Goal: Information Seeking & Learning: Learn about a topic

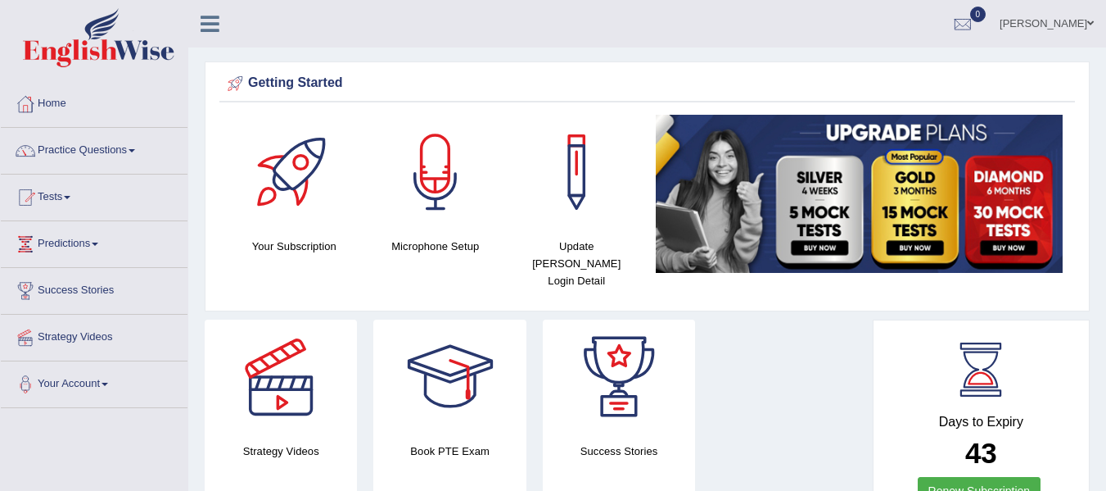
click at [135, 149] on span at bounding box center [132, 150] width 7 height 3
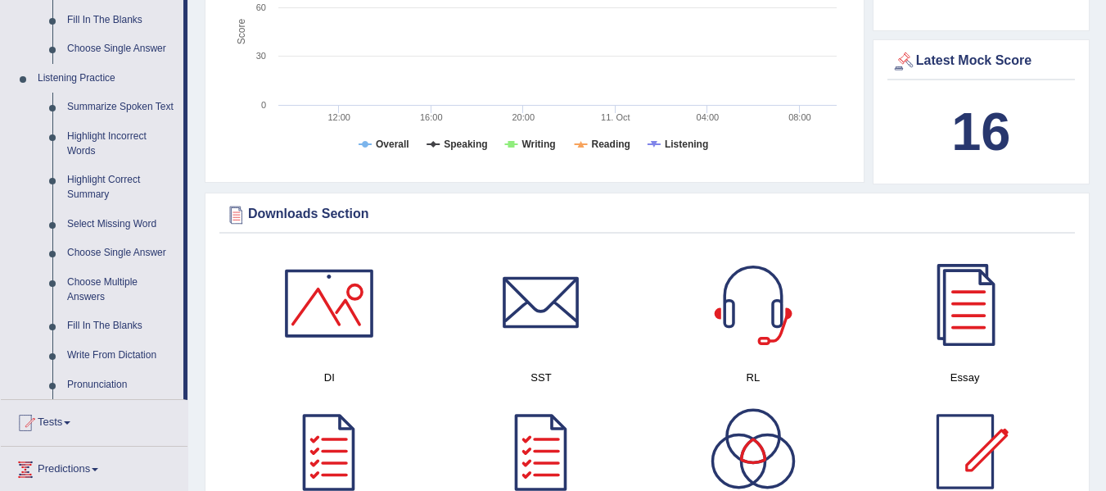
scroll to position [655, 0]
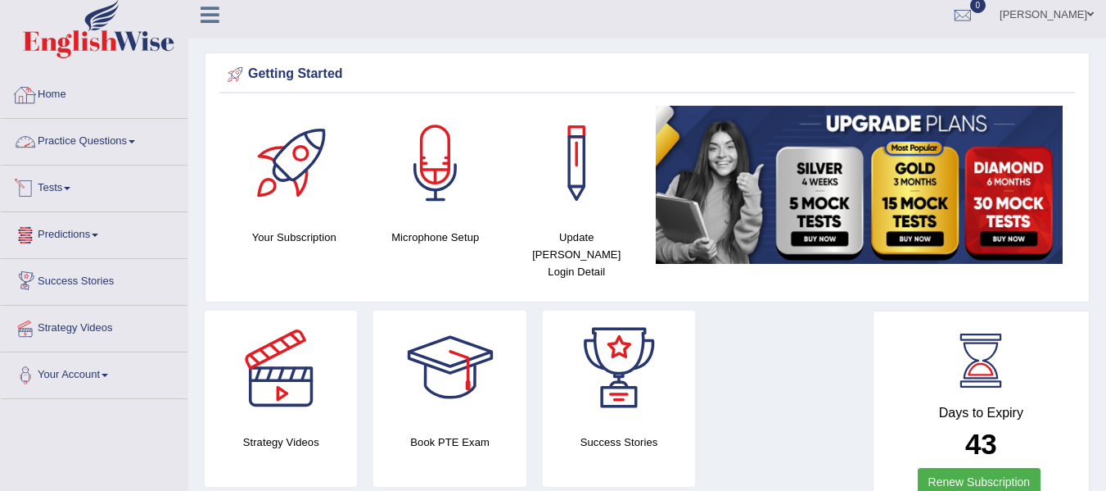
scroll to position [0, 0]
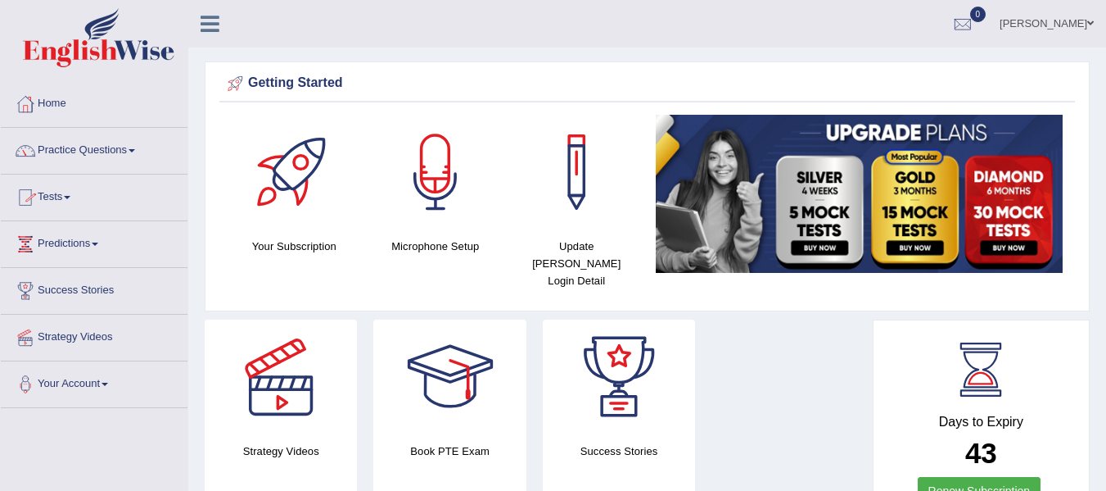
click at [137, 144] on link "Practice Questions" at bounding box center [94, 148] width 187 height 41
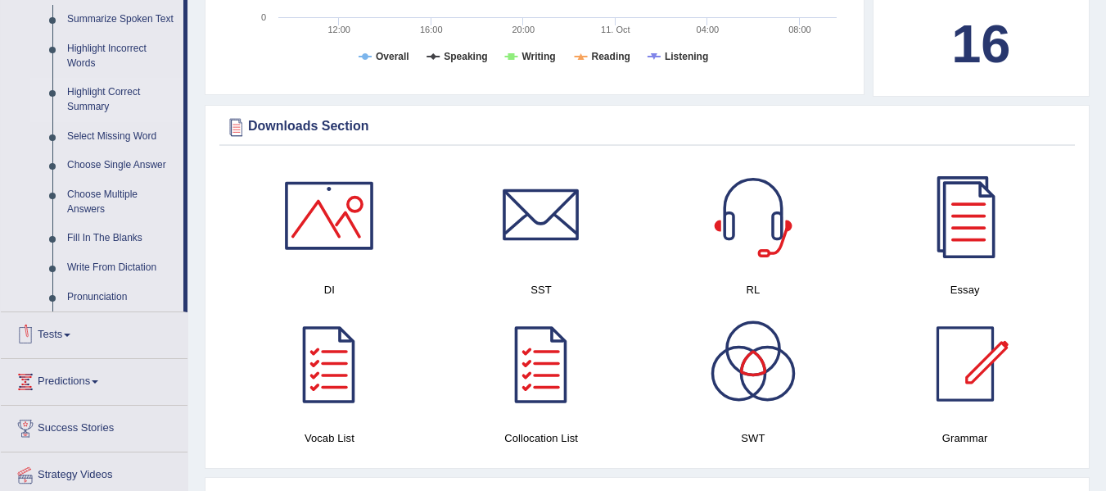
scroll to position [655, 0]
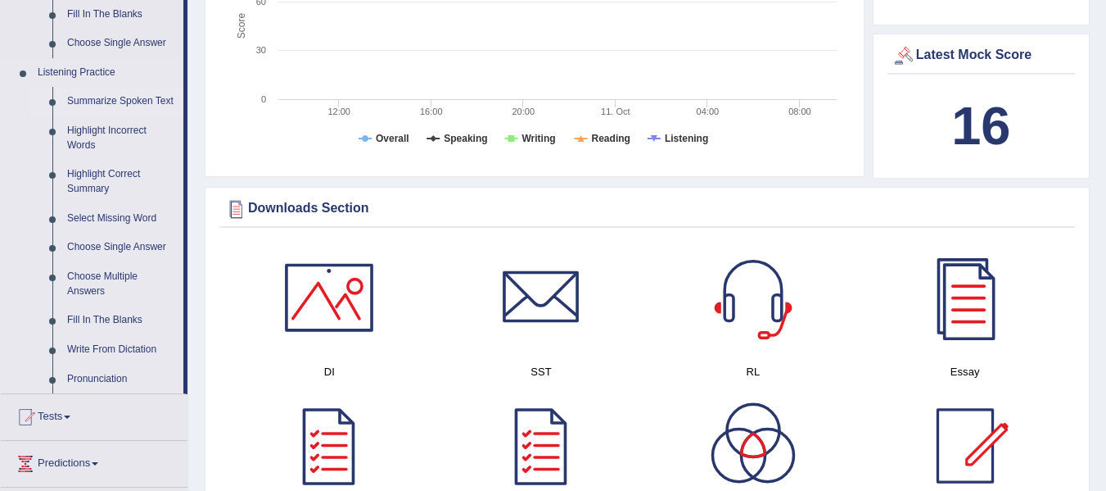
click at [139, 97] on link "Summarize Spoken Text" at bounding box center [122, 101] width 124 height 29
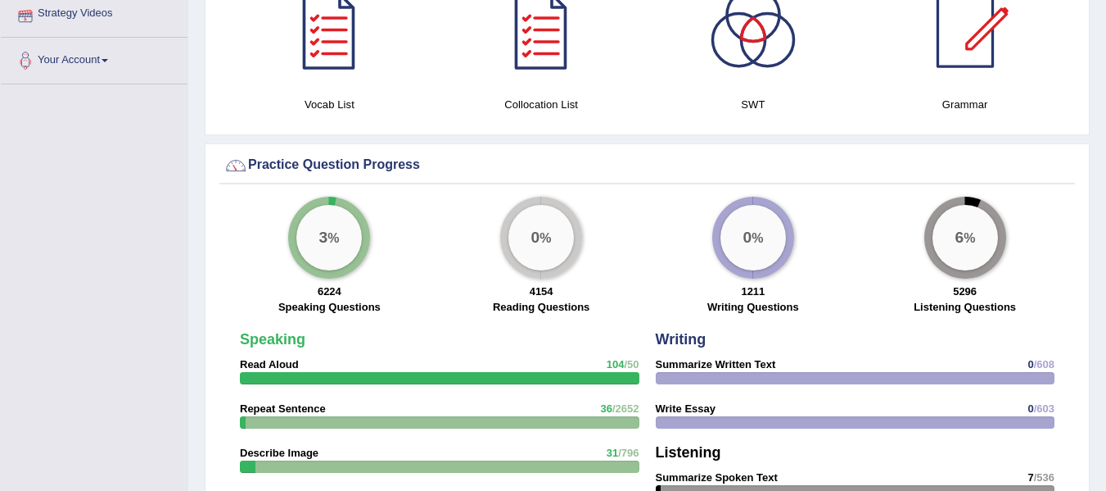
scroll to position [1089, 0]
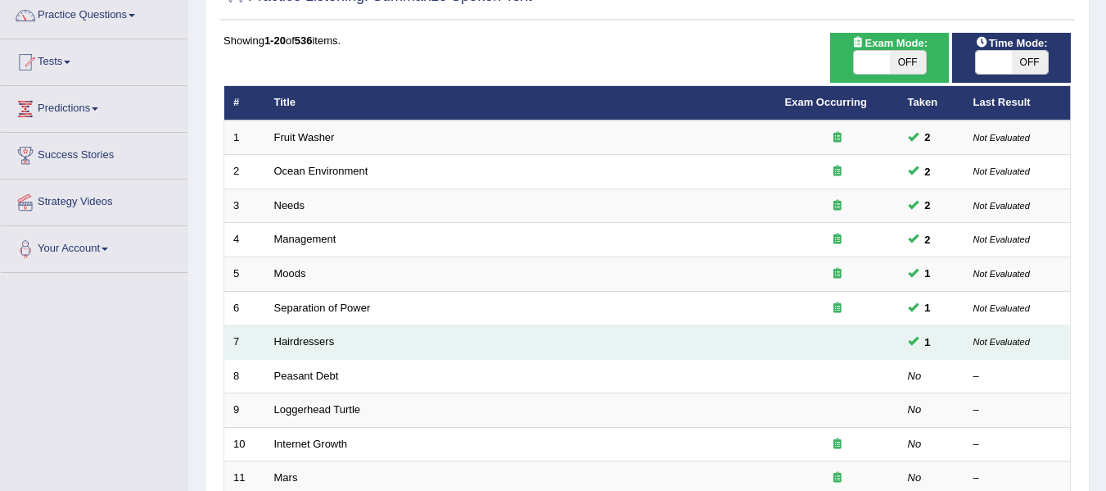
scroll to position [164, 0]
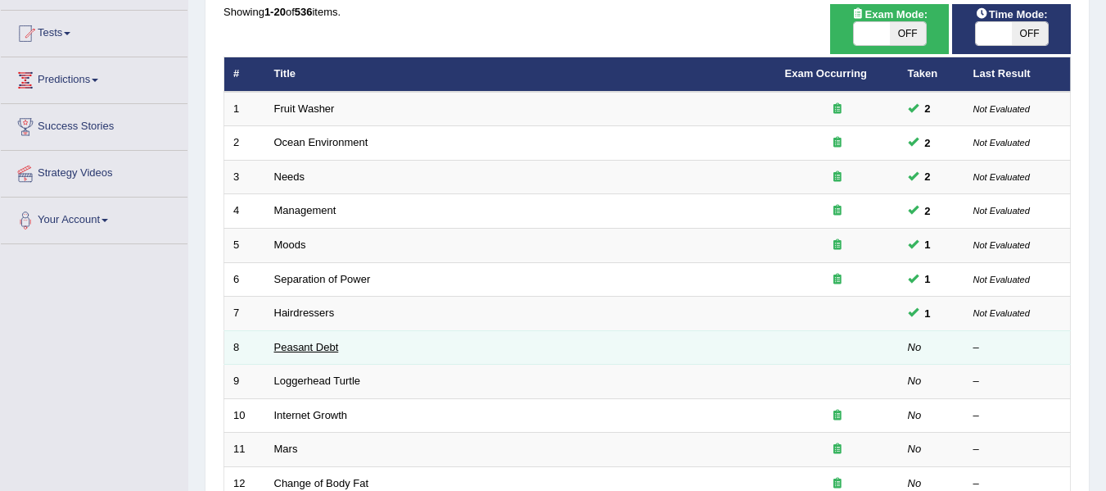
click at [295, 345] on link "Peasant Debt" at bounding box center [306, 347] width 65 height 12
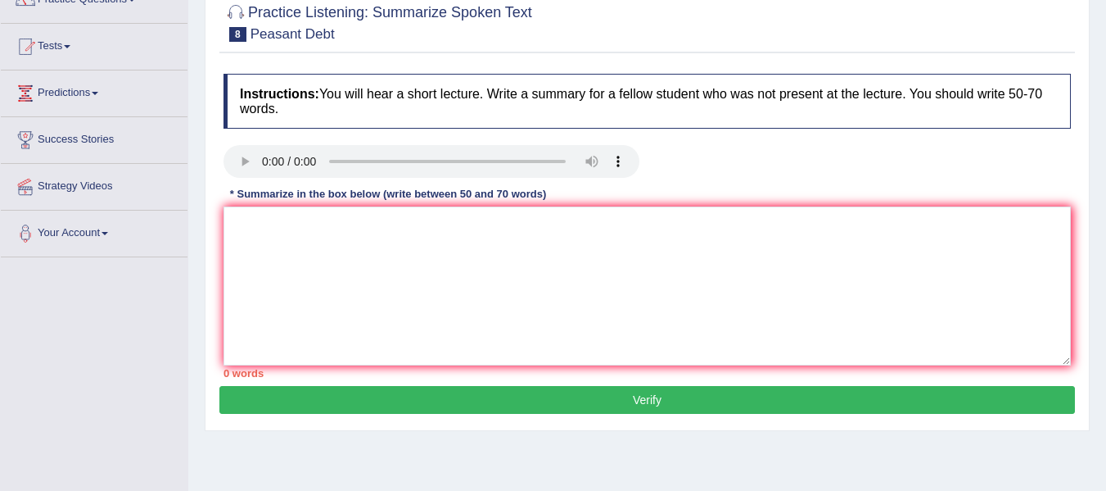
scroll to position [164, 0]
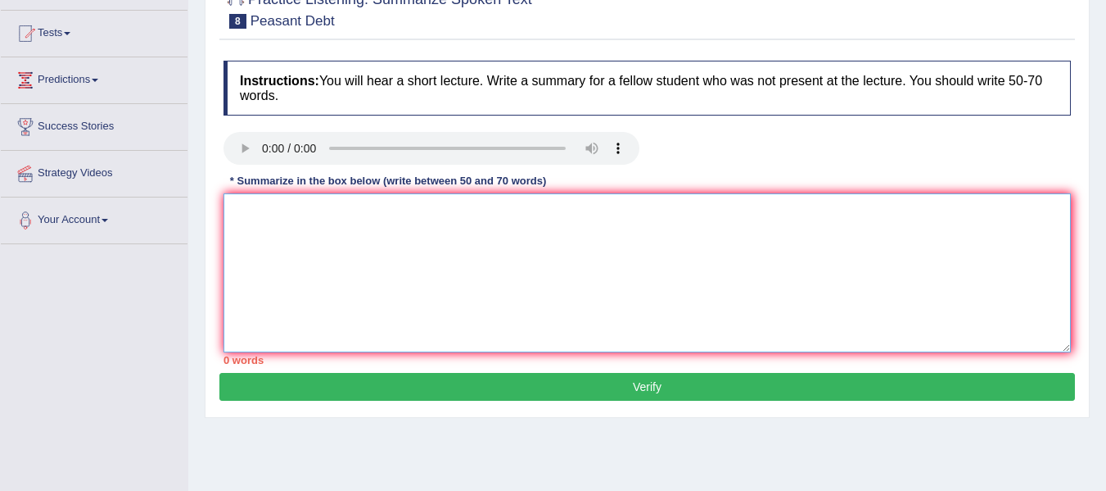
click at [308, 255] on textarea at bounding box center [648, 272] width 848 height 159
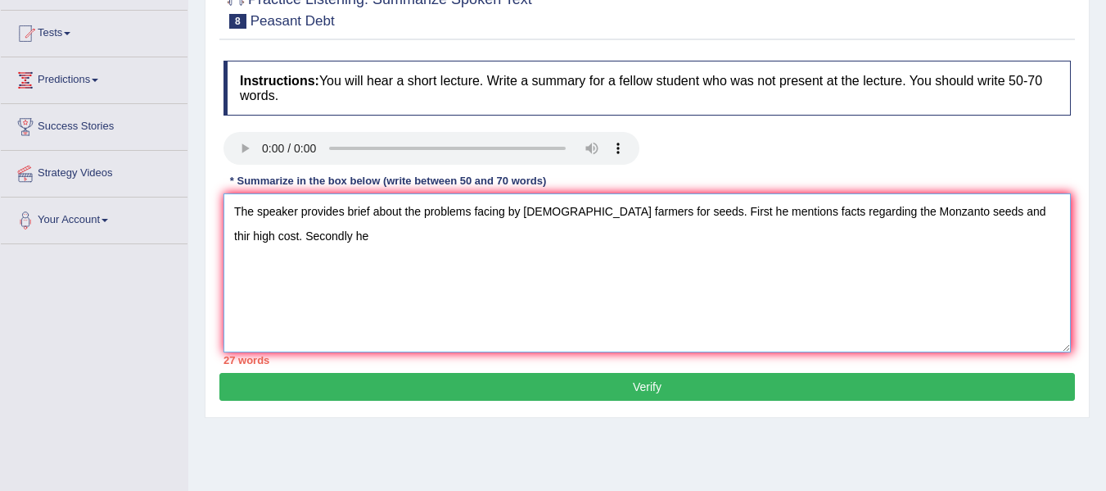
click at [677, 210] on textarea "The speaker provides brief about the problems facing by Indian farmers for seed…" at bounding box center [648, 272] width 848 height 159
click at [283, 242] on textarea "The speaker provides brief about the problems facing by Indian farmers for seed…" at bounding box center [648, 272] width 848 height 159
click at [280, 238] on textarea "The speaker provides brief about the problems facing by Indian farmers for seed…" at bounding box center [648, 272] width 848 height 159
click at [309, 239] on textarea "The speaker provides brief about the problems facing by Indian farmers for seed…" at bounding box center [648, 272] width 848 height 159
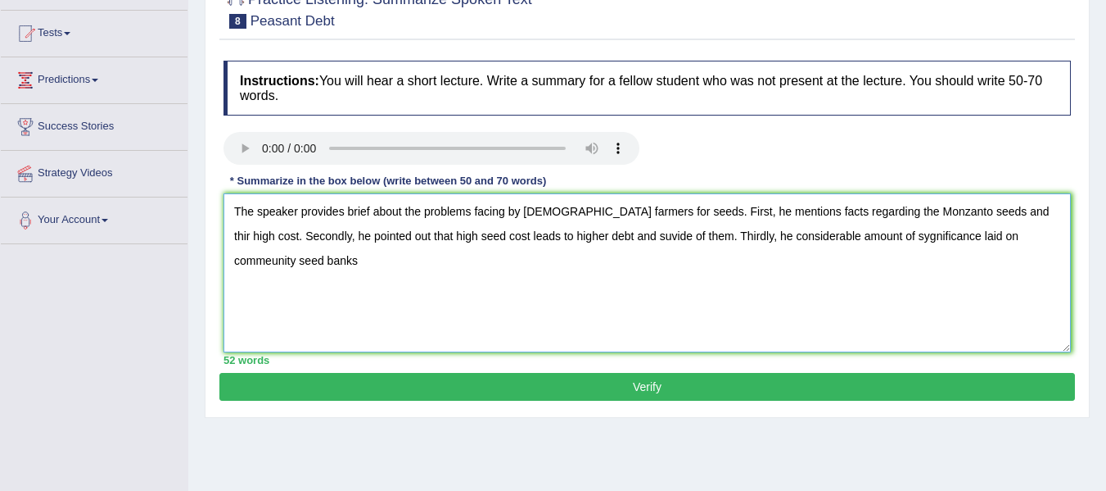
click at [991, 237] on textarea "The speaker provides brief about the problems facing by Indian farmers for seed…" at bounding box center [648, 272] width 848 height 159
click at [287, 263] on textarea "The speaker provides brief about the problems facing by Indian farmers for seed…" at bounding box center [648, 272] width 848 height 159
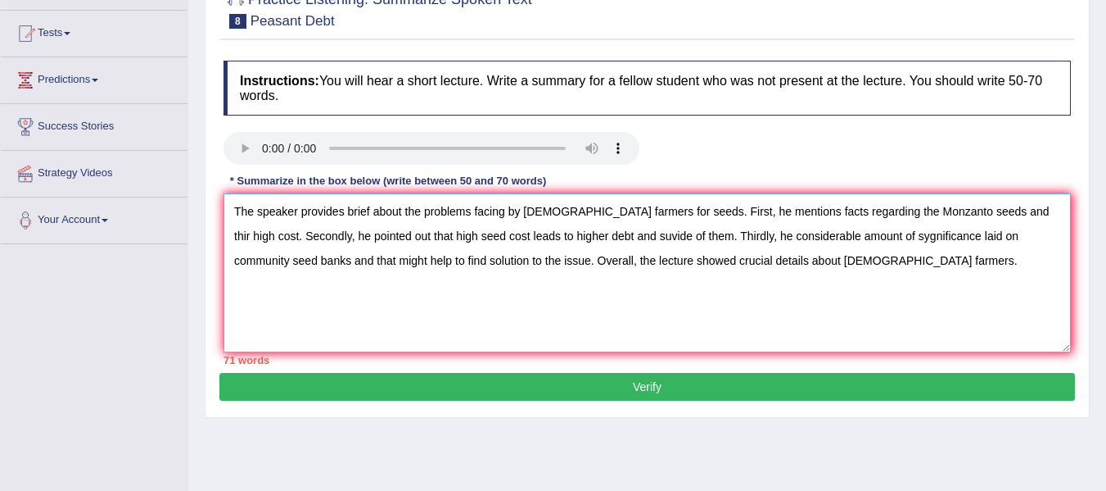
drag, startPoint x: 504, startPoint y: 262, endPoint x: 292, endPoint y: 255, distance: 212.2
click at [292, 255] on textarea "The speaker provides brief about the problems facing by Indian farmers for seed…" at bounding box center [648, 272] width 848 height 159
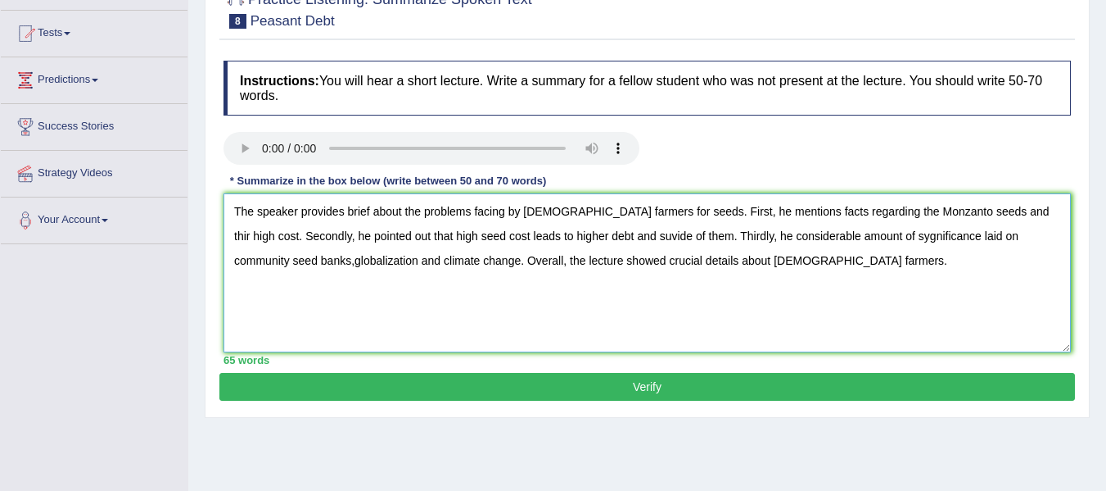
click at [675, 214] on textarea "The speaker provides brief about the problems facing by Indian farmers for seed…" at bounding box center [648, 272] width 848 height 159
click at [973, 212] on textarea "The speaker provides brief about the problems facing by Indian farmers for seed…" at bounding box center [648, 272] width 848 height 159
click at [607, 238] on textarea "The speaker provides brief about the problems facing by Indian farmers for seed…" at bounding box center [648, 272] width 848 height 159
click at [612, 239] on textarea "The speaker provides brief about the problems facing by Indian farmers for seed…" at bounding box center [648, 272] width 848 height 159
click at [729, 237] on textarea "The speaker provides brief about the problems facing by Indian farmers for seed…" at bounding box center [648, 272] width 848 height 159
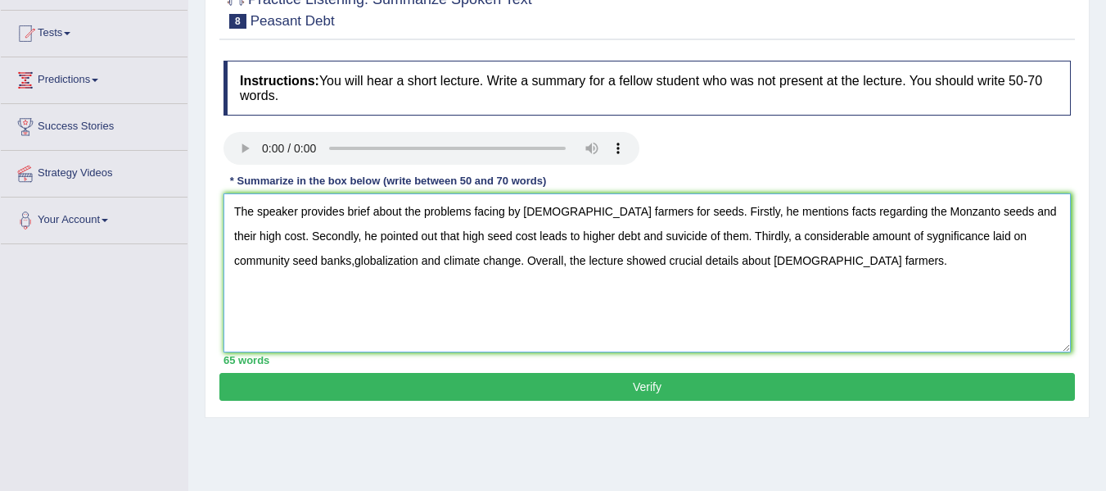
type textarea "The speaker provides brief about the problems facing by Indian farmers for seed…"
click at [642, 387] on button "Verify" at bounding box center [647, 387] width 856 height 28
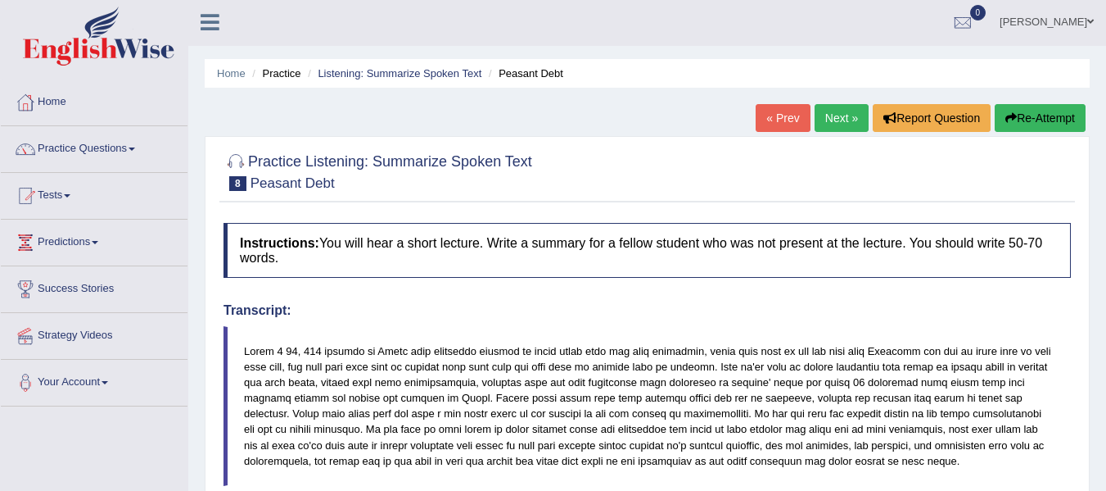
scroll to position [0, 0]
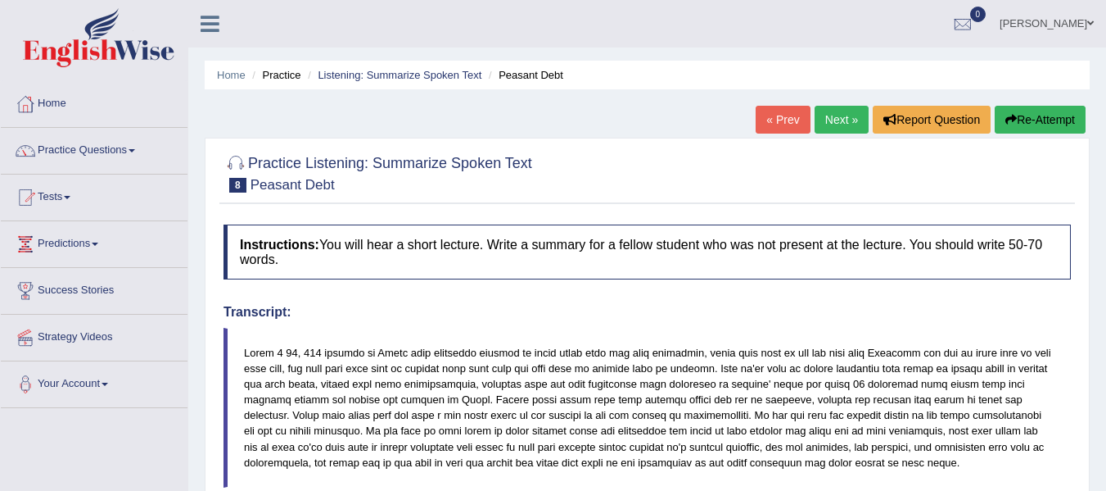
click at [828, 127] on link "Next »" at bounding box center [842, 120] width 54 height 28
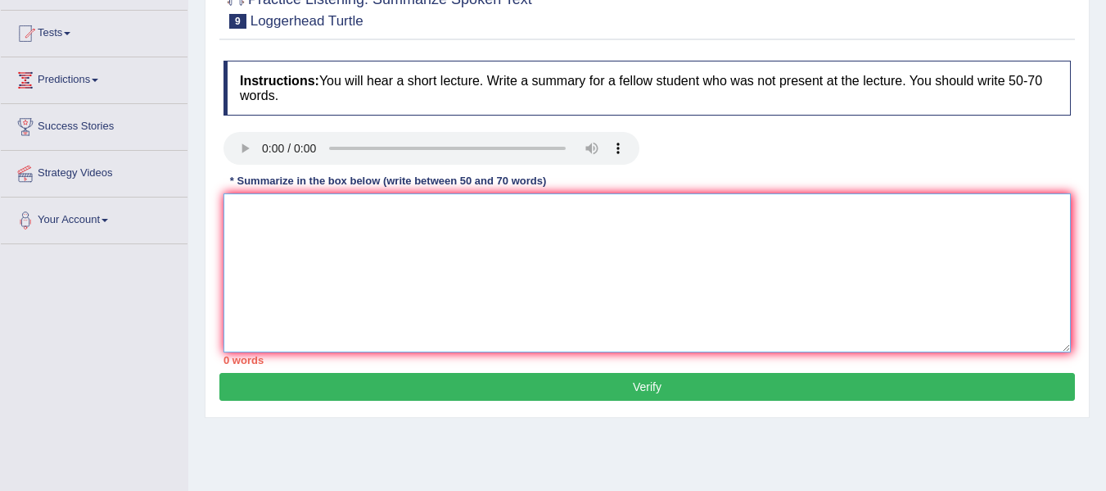
click at [240, 270] on textarea at bounding box center [648, 272] width 848 height 159
drag, startPoint x: 482, startPoint y: 219, endPoint x: 423, endPoint y: 203, distance: 62.0
click at [423, 203] on textarea "The speaker provides brief about the sea turtle" at bounding box center [648, 272] width 848 height 159
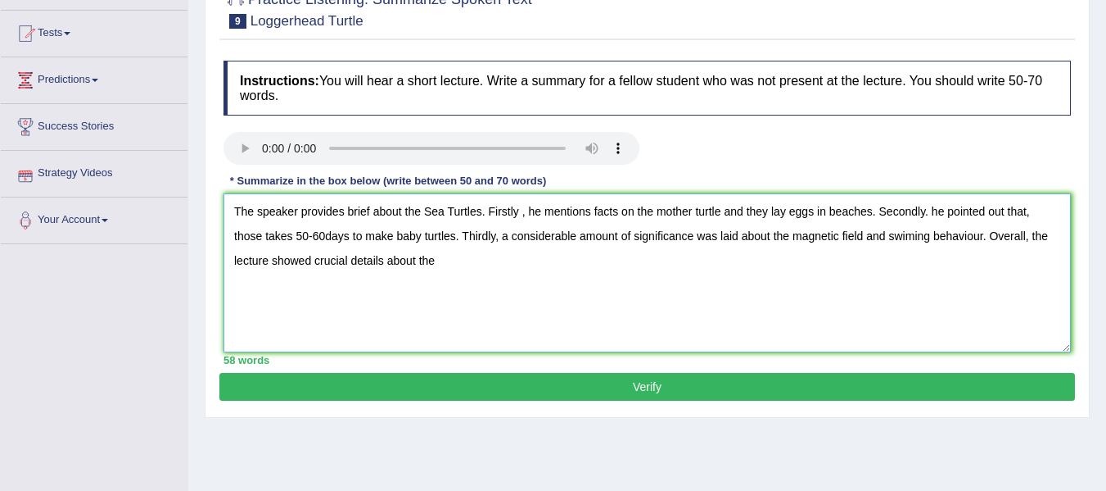
click at [769, 234] on textarea "The speaker provides brief about the Sea Turtles. Firstly , he mentions facts o…" at bounding box center [648, 272] width 848 height 159
click at [695, 260] on textarea "The speaker provides brief about the Sea Turtles. Firstly , he mentions facts o…" at bounding box center [648, 272] width 848 height 159
click at [522, 219] on textarea "The speaker provides brief about the Sea Turtles. Firstly , he mentions facts o…" at bounding box center [648, 272] width 848 height 159
click at [932, 235] on textarea "The speaker provides brief about the Sea Turtles. Firstly, he mentions facts on…" at bounding box center [648, 272] width 848 height 159
type textarea "The speaker provides brief about the Sea Turtles. Firstly, he mentions facts on…"
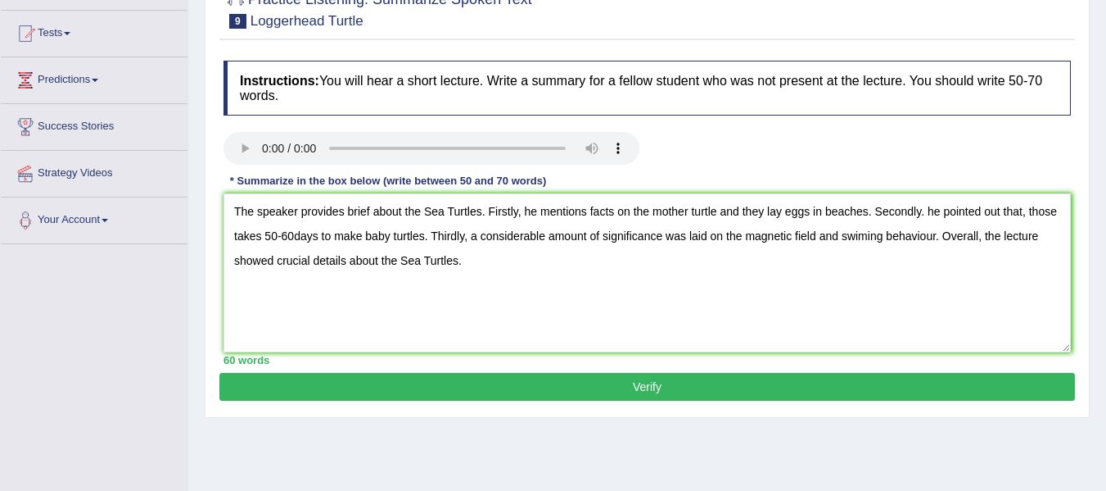
click at [684, 391] on button "Verify" at bounding box center [647, 387] width 856 height 28
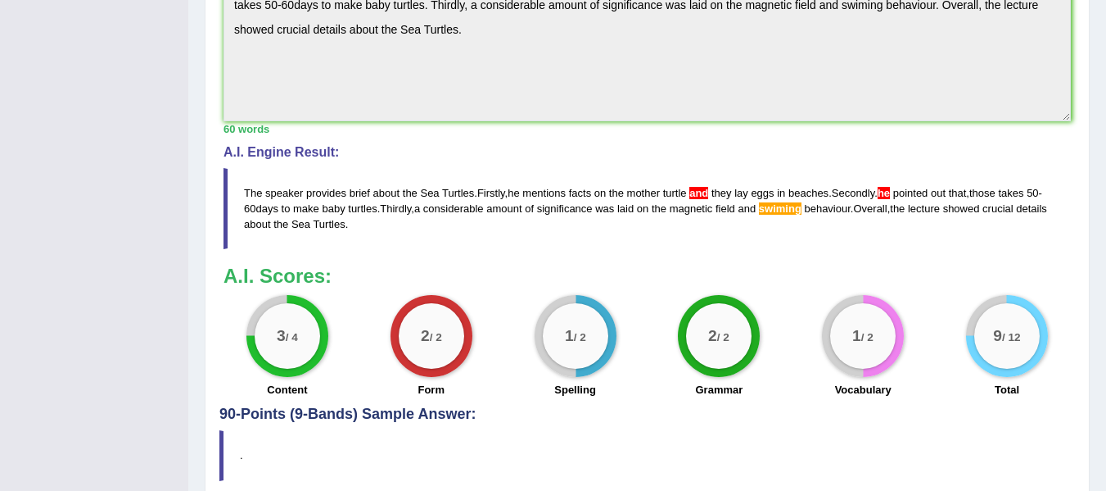
scroll to position [573, 0]
click at [800, 204] on span "swiming" at bounding box center [780, 207] width 43 height 12
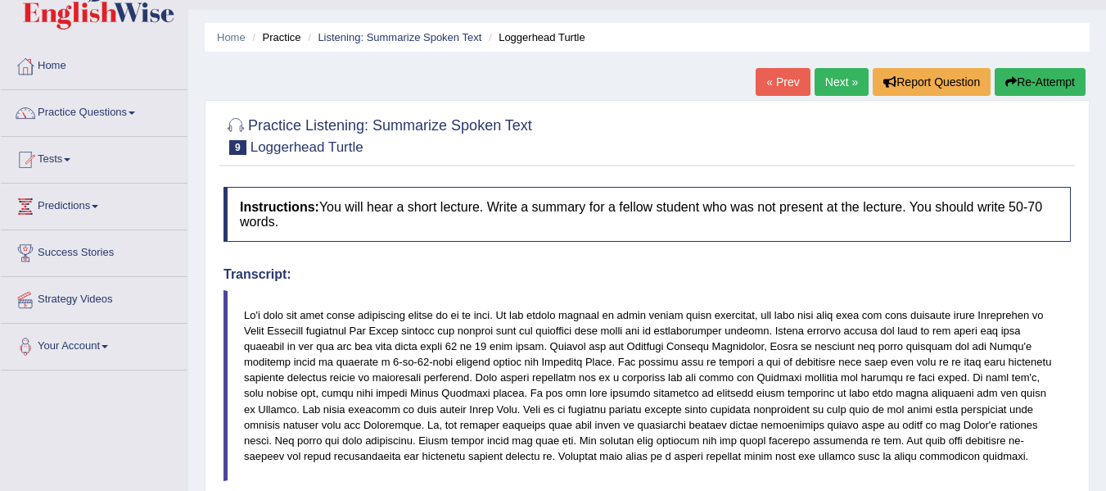
scroll to position [0, 0]
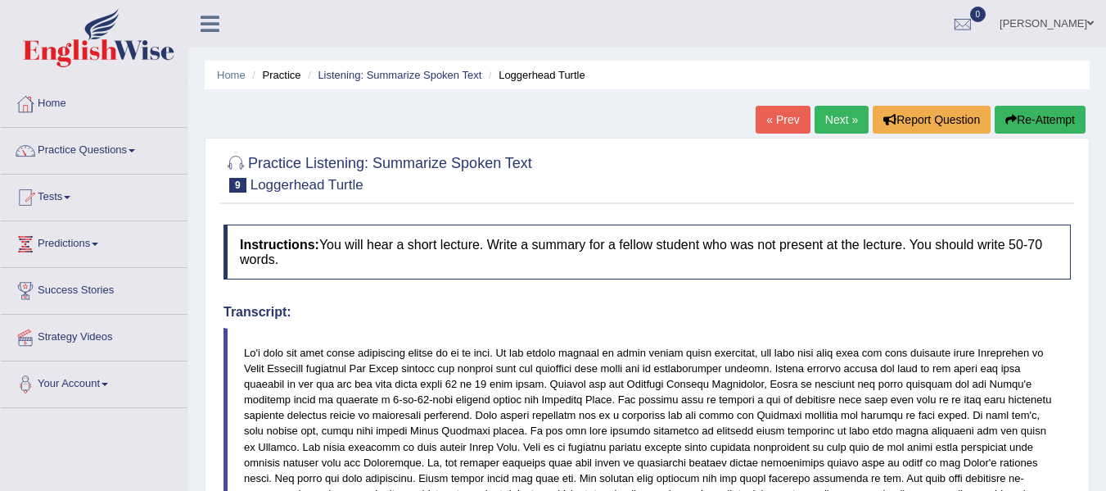
click at [839, 120] on link "Next »" at bounding box center [842, 120] width 54 height 28
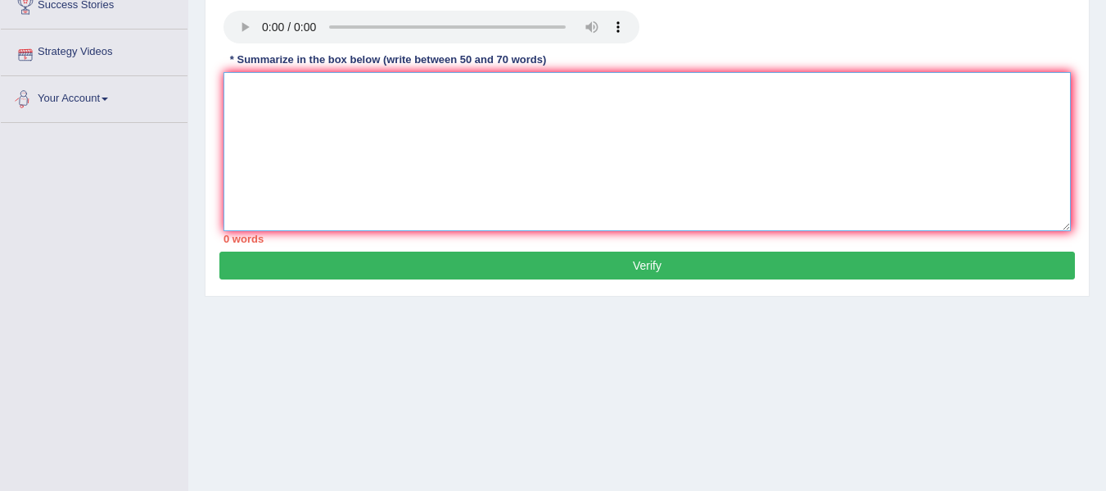
click at [303, 97] on textarea at bounding box center [648, 151] width 848 height 159
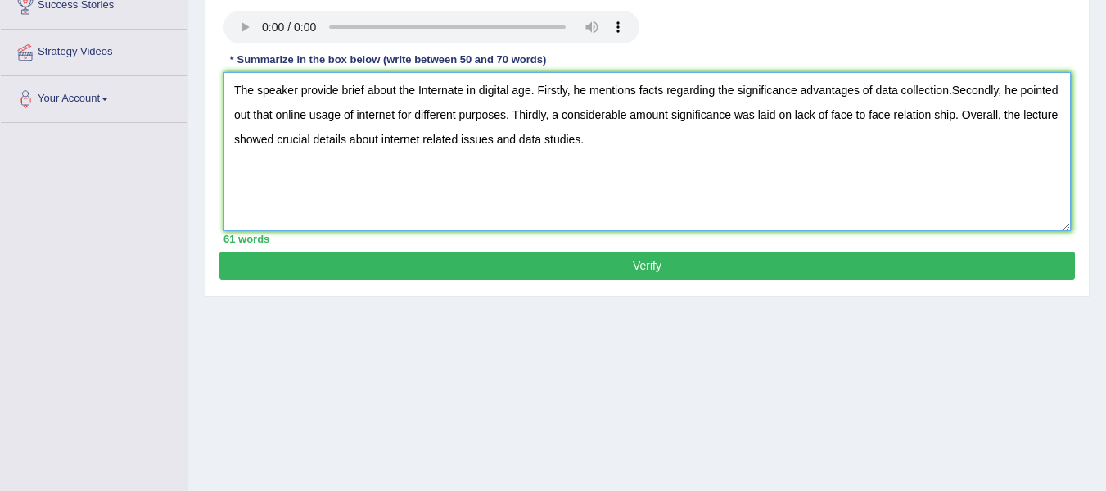
click at [696, 154] on textarea "The speaker provide brief about the Internate in digital age. Firstly, he menti…" at bounding box center [648, 151] width 848 height 159
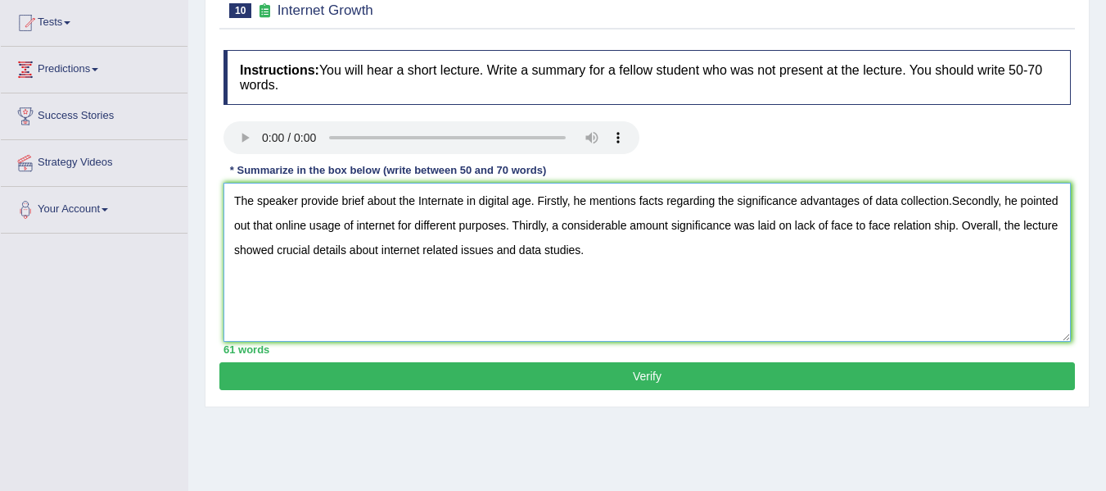
scroll to position [203, 0]
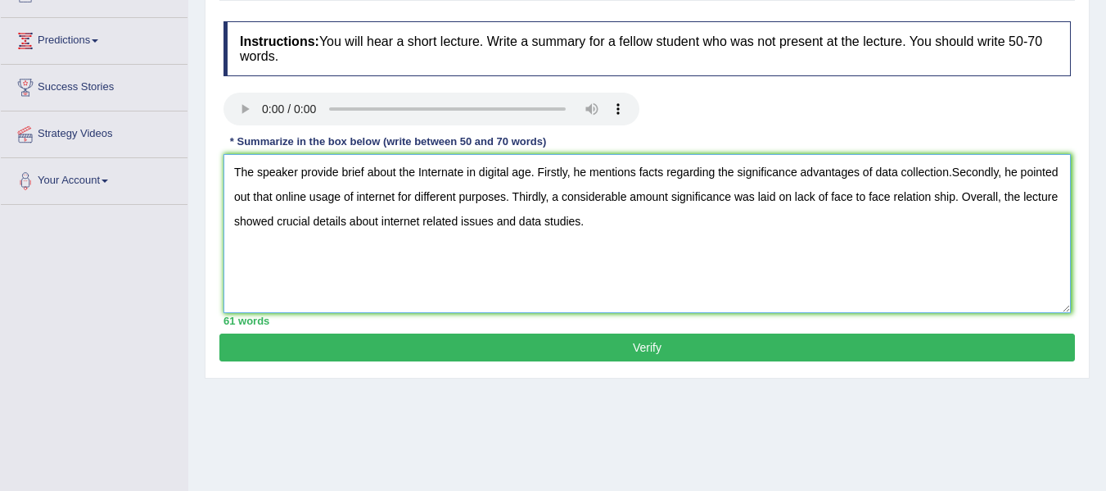
type textarea "The speaker provide brief about the Internate in digital age. Firstly, he menti…"
click at [617, 339] on button "Verify" at bounding box center [647, 347] width 856 height 28
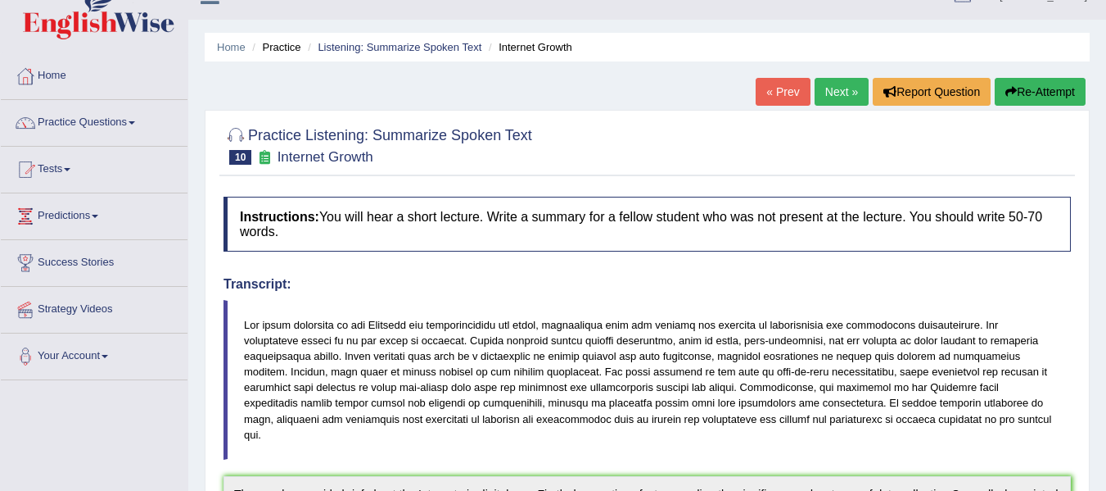
scroll to position [0, 0]
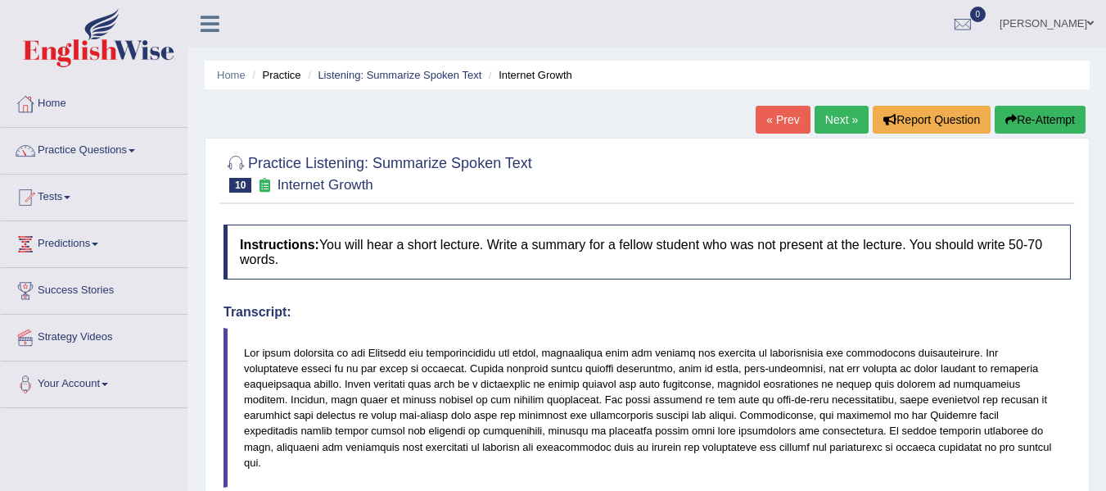
click at [815, 122] on link "Next »" at bounding box center [842, 120] width 54 height 28
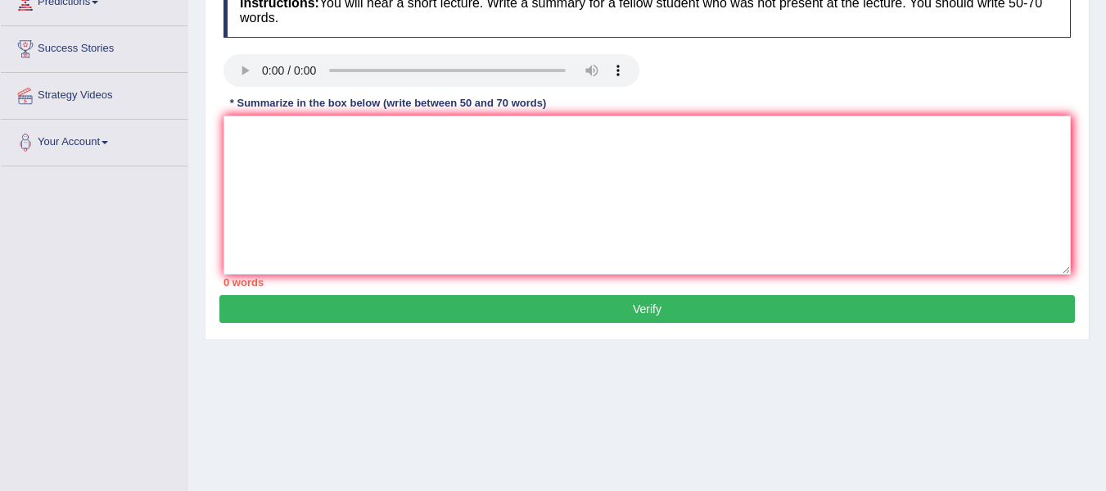
scroll to position [246, 0]
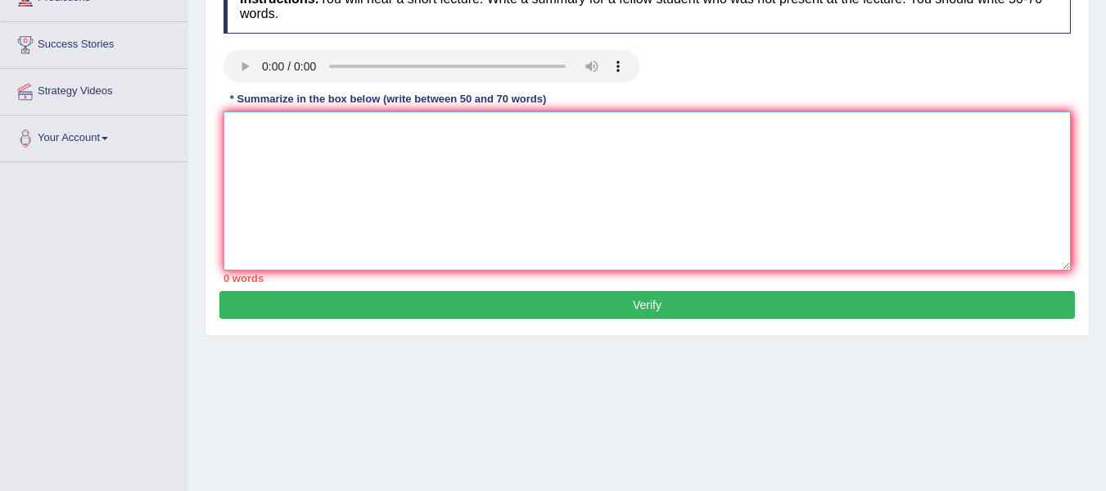
click at [294, 247] on textarea at bounding box center [648, 190] width 848 height 159
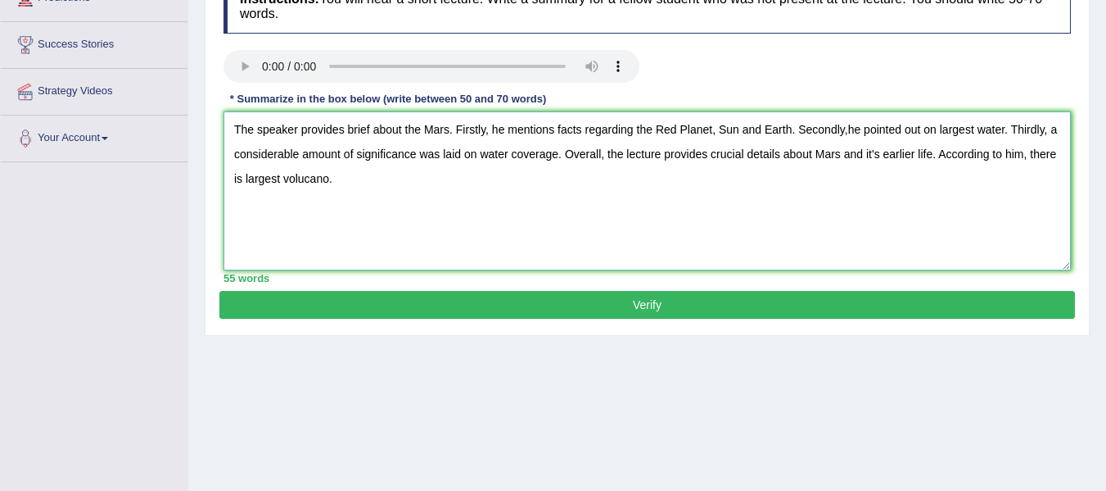
type textarea "The speaker provides brief about the Mars. Firstly, he mentions facts regarding…"
click at [510, 313] on button "Verify" at bounding box center [647, 305] width 856 height 28
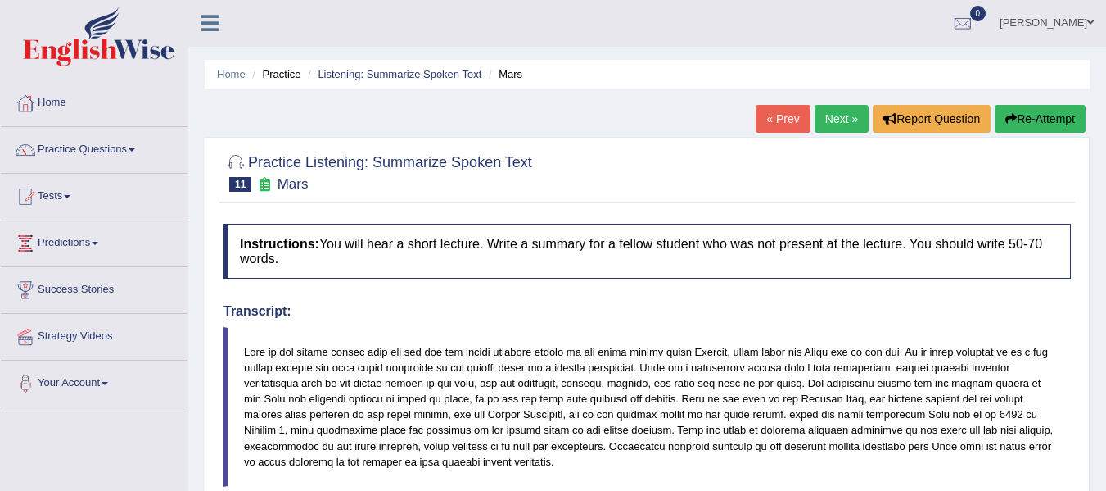
scroll to position [0, 0]
click at [837, 119] on link "Next »" at bounding box center [842, 120] width 54 height 28
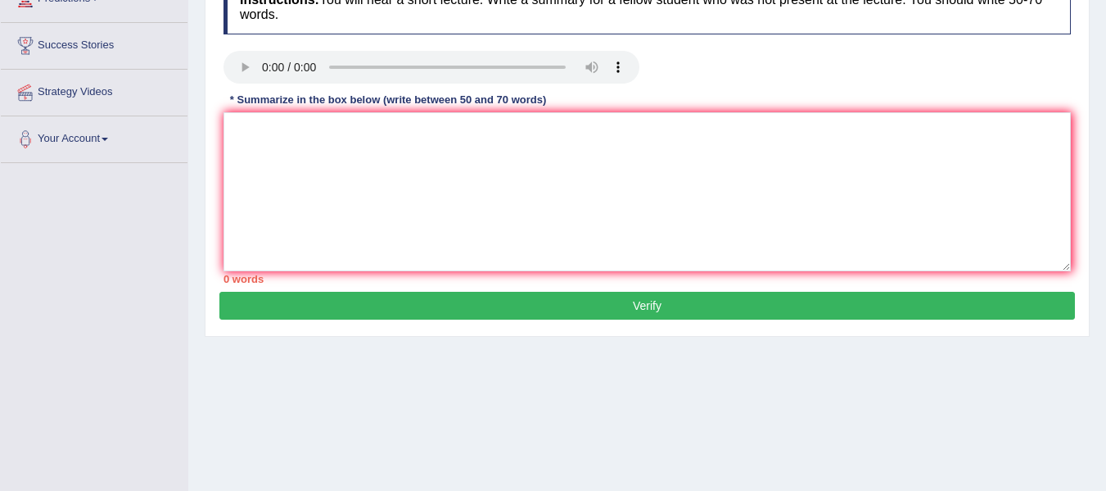
scroll to position [246, 0]
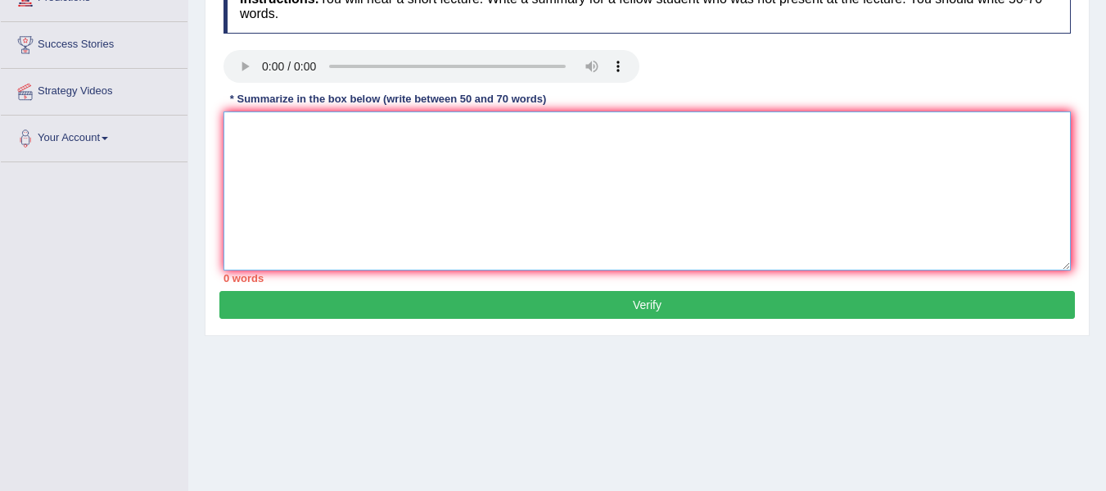
click at [284, 124] on textarea at bounding box center [648, 190] width 848 height 159
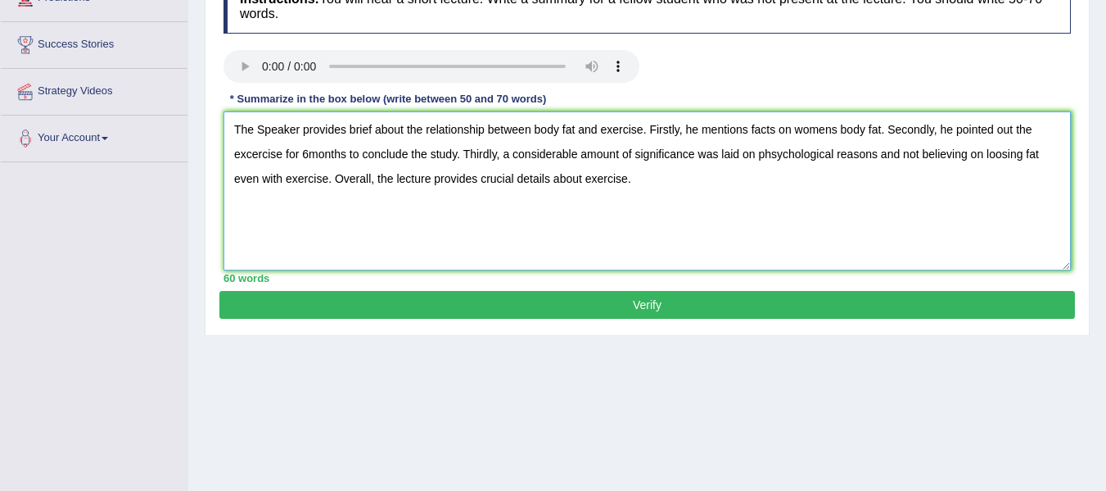
click at [835, 130] on textarea "The Speaker provides brief about the relationship between body fat and exercise…" at bounding box center [648, 190] width 848 height 159
click at [832, 130] on textarea "The Speaker provides brief about the relationship between body fat and exercise…" at bounding box center [648, 190] width 848 height 159
type textarea "The Speaker provides brief about the relationship between body fat and exercise…"
click at [621, 306] on button "Verify" at bounding box center [647, 305] width 856 height 28
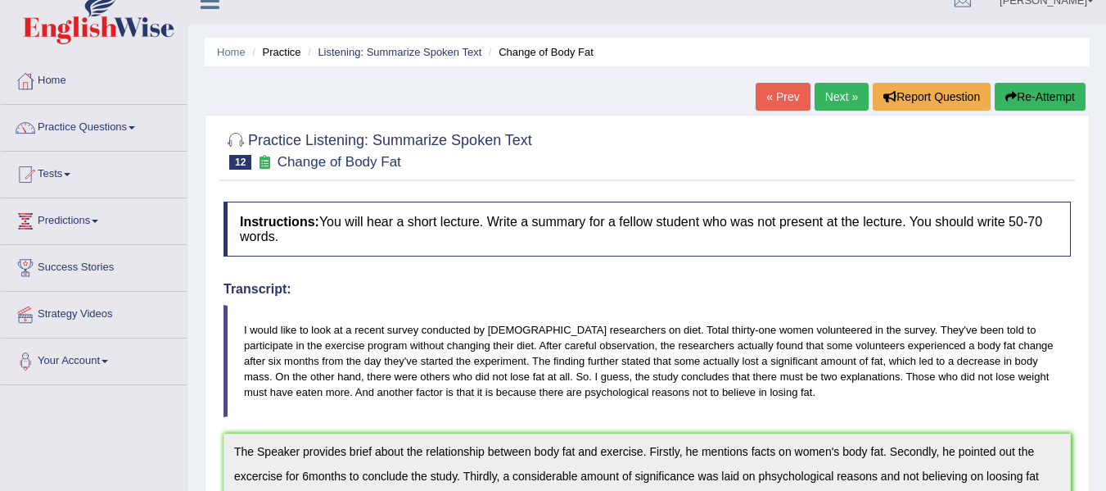
scroll to position [0, 0]
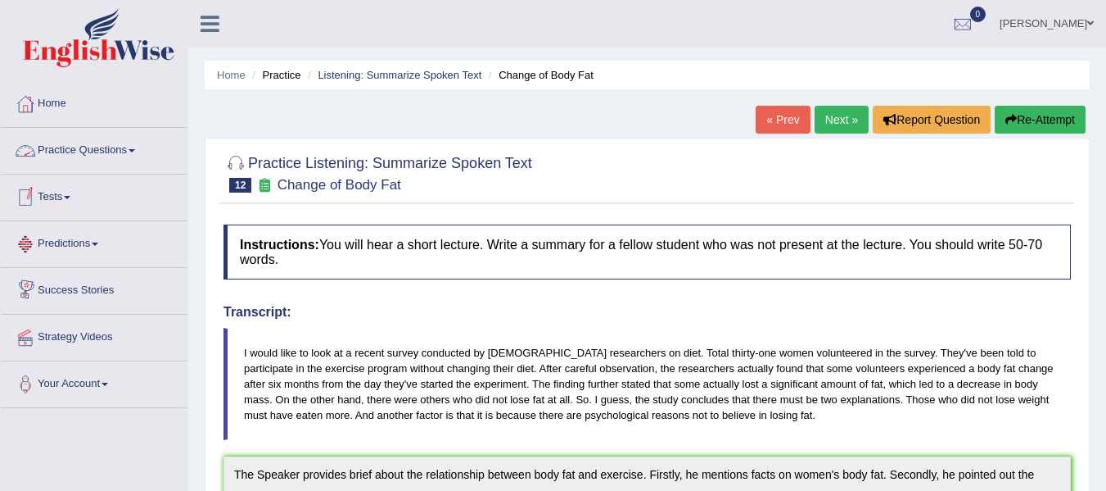
click at [133, 148] on link "Practice Questions" at bounding box center [94, 148] width 187 height 41
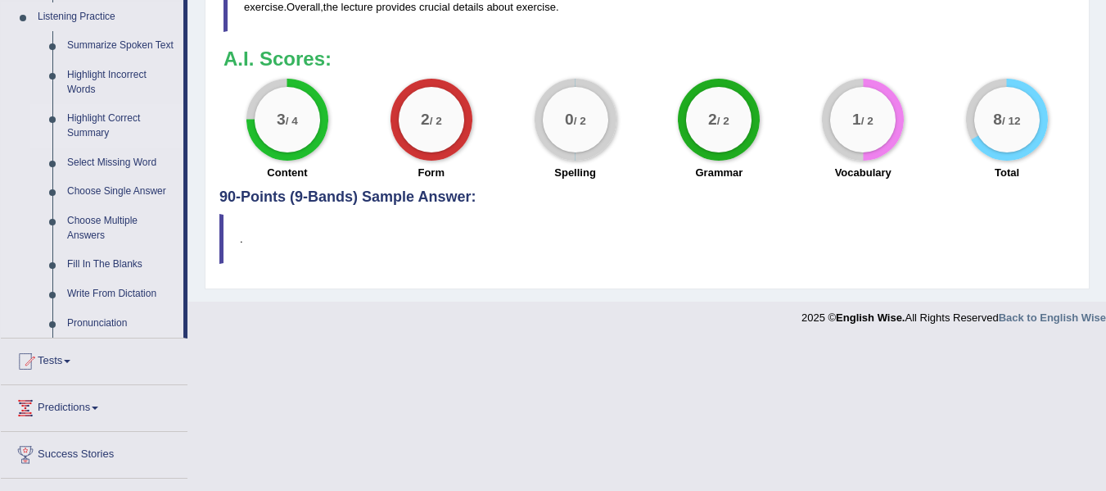
scroll to position [737, 0]
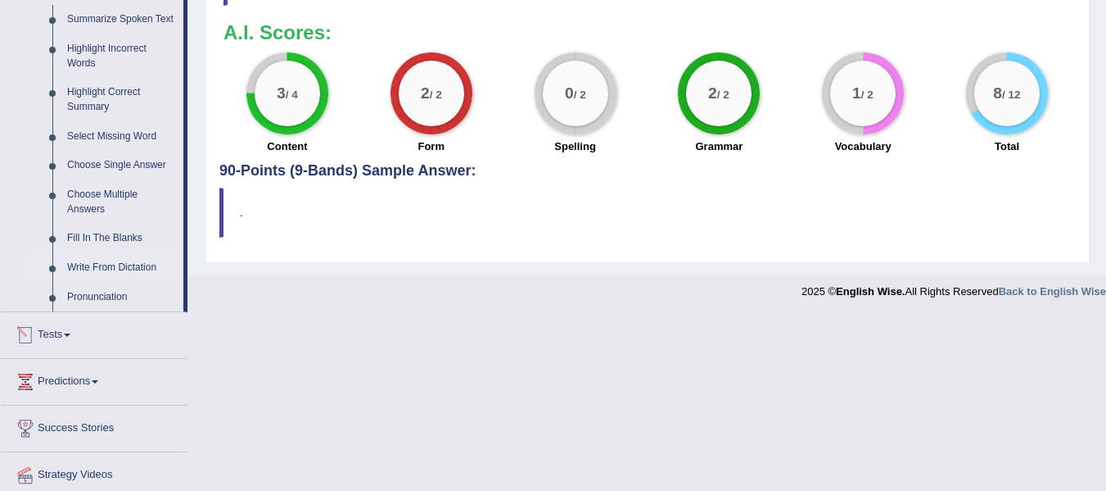
click at [113, 270] on link "Write From Dictation" at bounding box center [122, 267] width 124 height 29
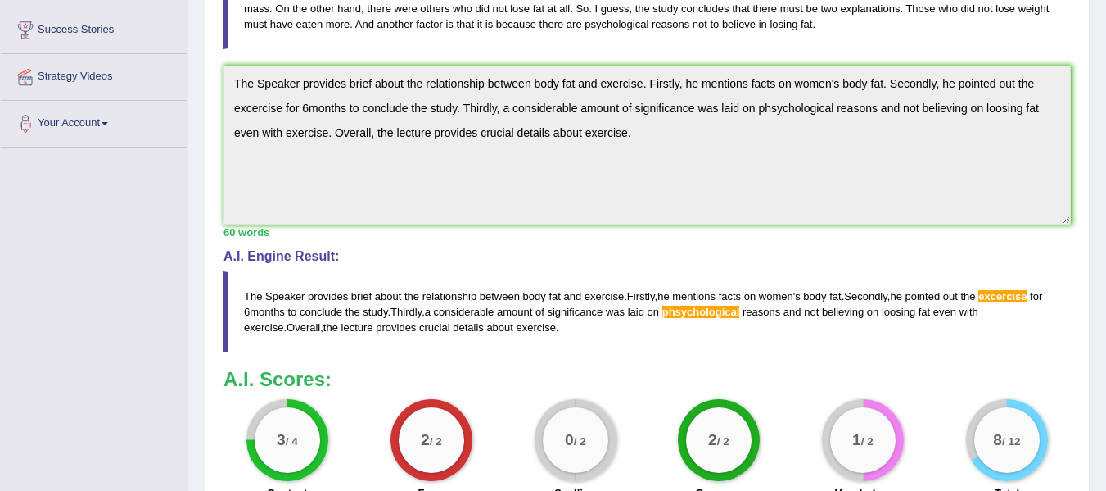
scroll to position [560, 0]
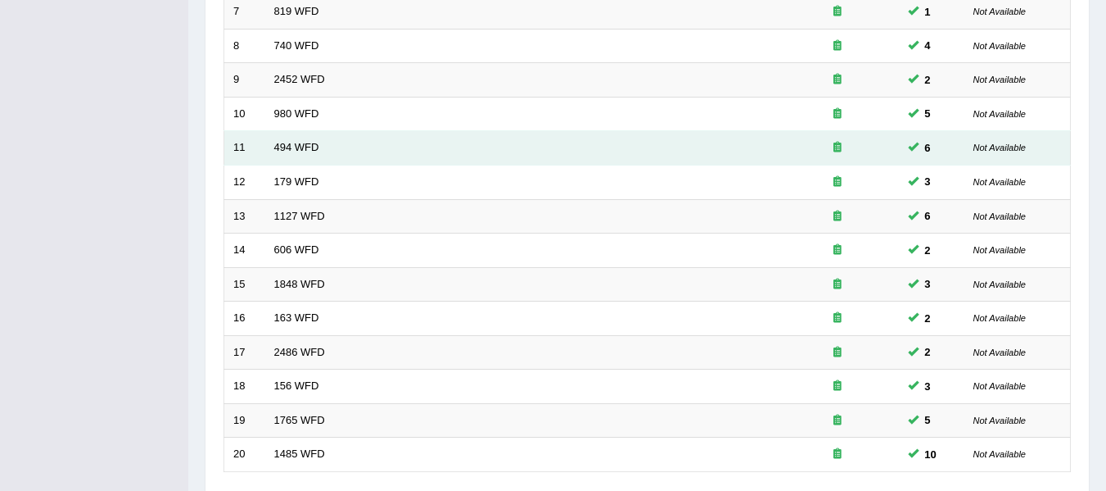
scroll to position [573, 0]
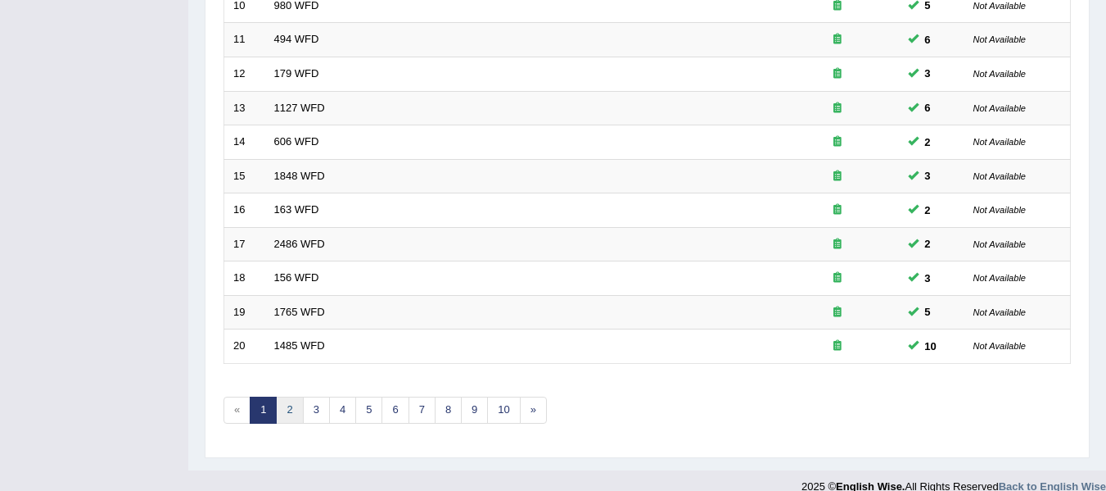
click at [293, 411] on link "2" at bounding box center [289, 409] width 27 height 27
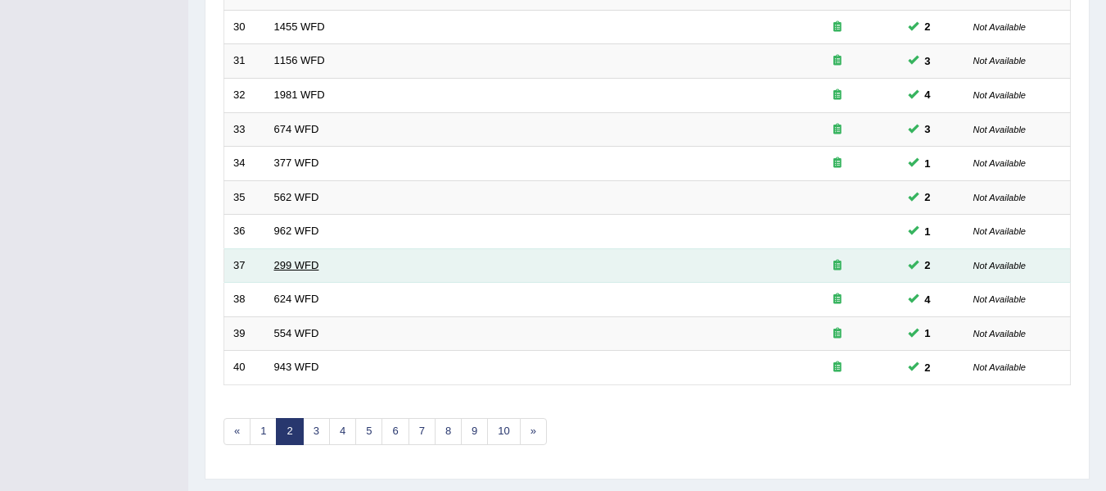
scroll to position [573, 0]
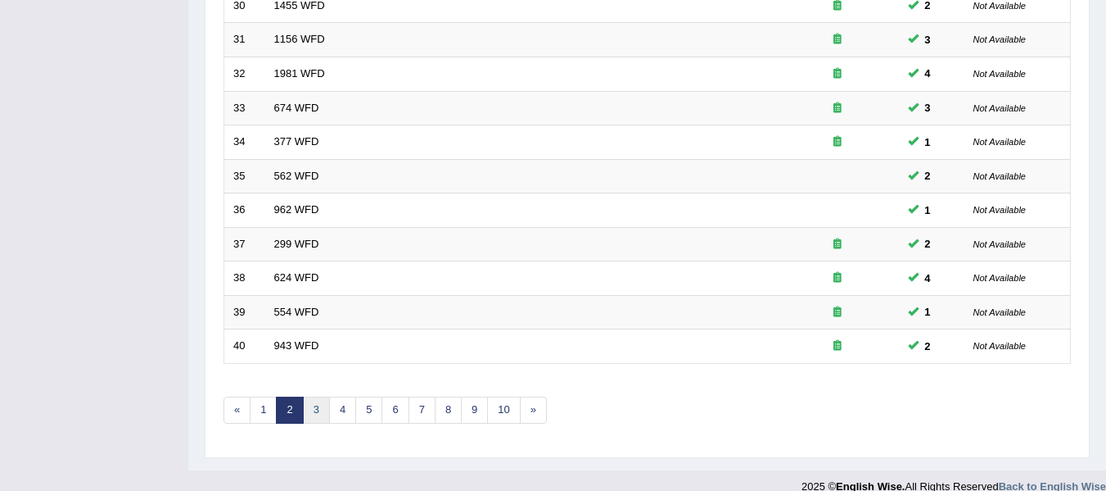
click at [319, 406] on link "3" at bounding box center [316, 409] width 27 height 27
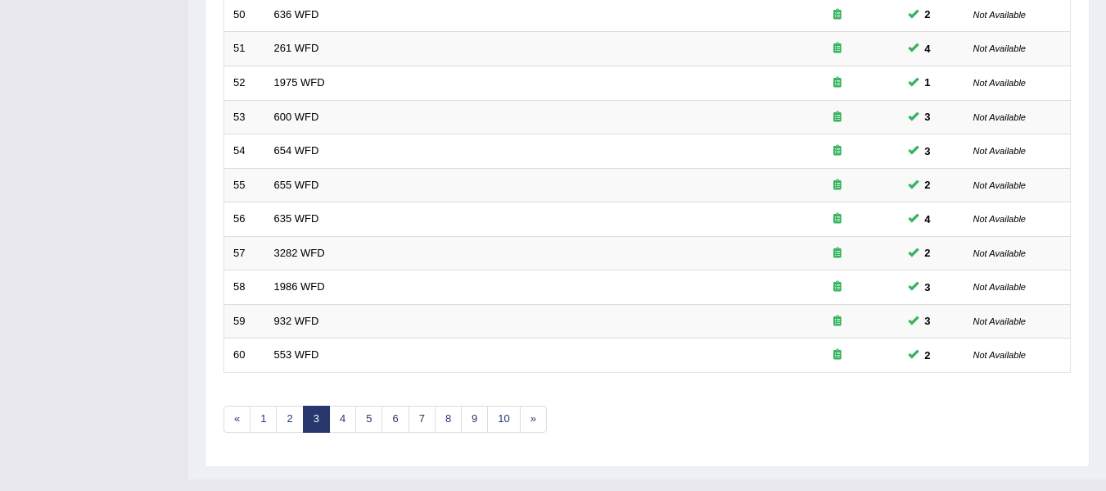
scroll to position [594, 0]
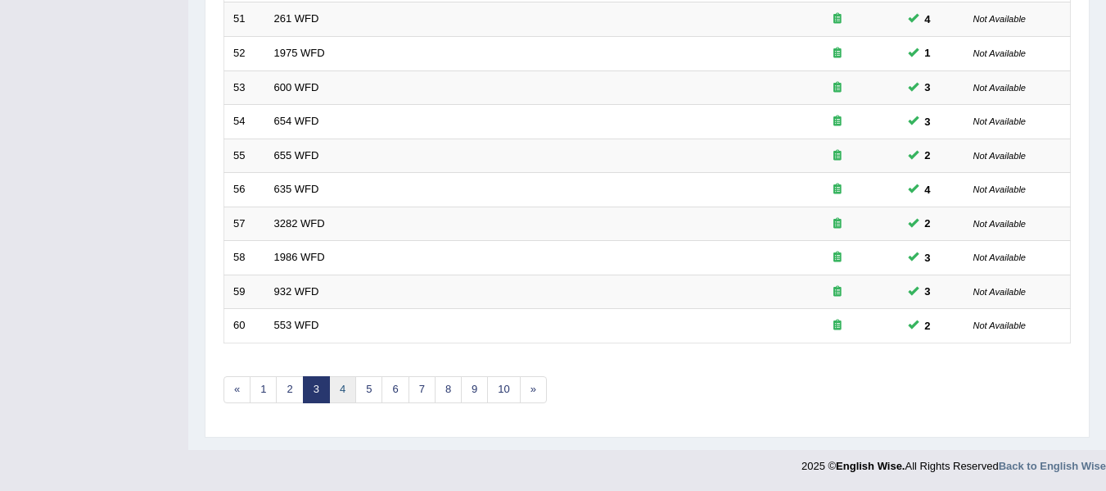
click at [341, 399] on link "4" at bounding box center [342, 389] width 27 height 27
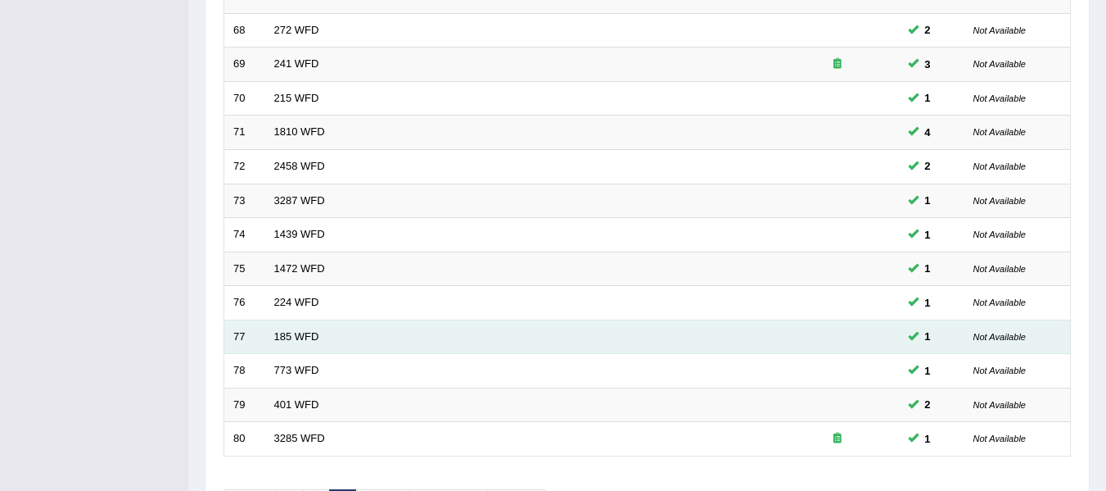
scroll to position [594, 0]
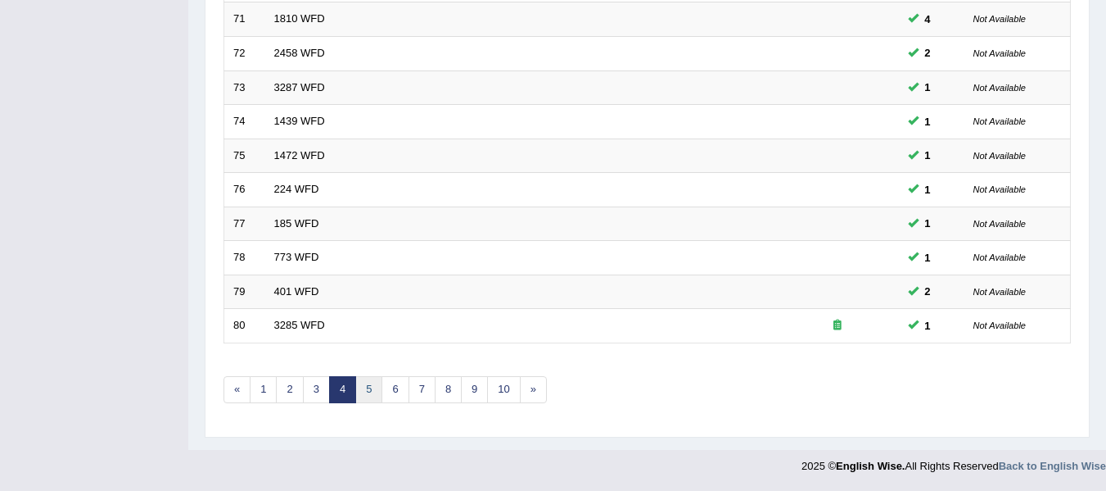
click at [364, 393] on link "5" at bounding box center [368, 389] width 27 height 27
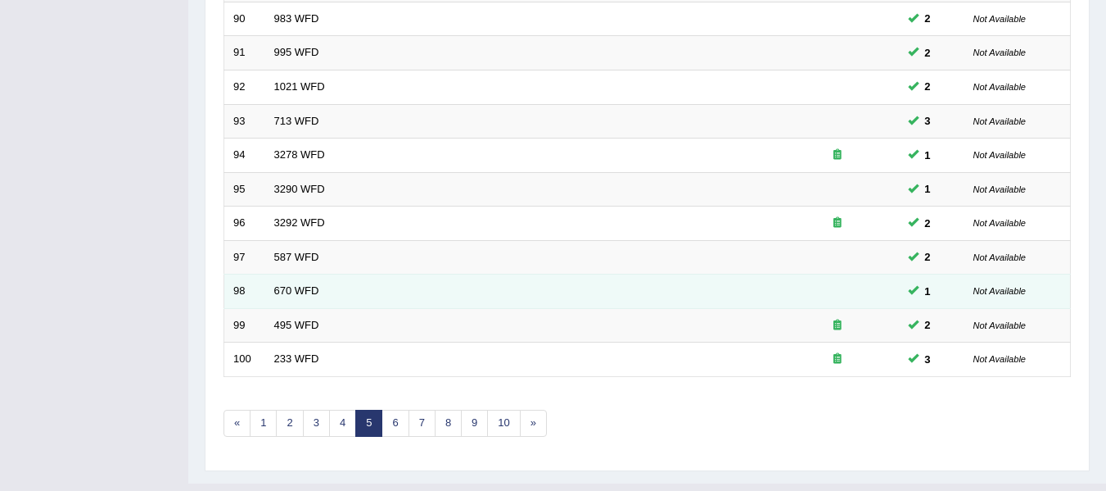
scroll to position [594, 0]
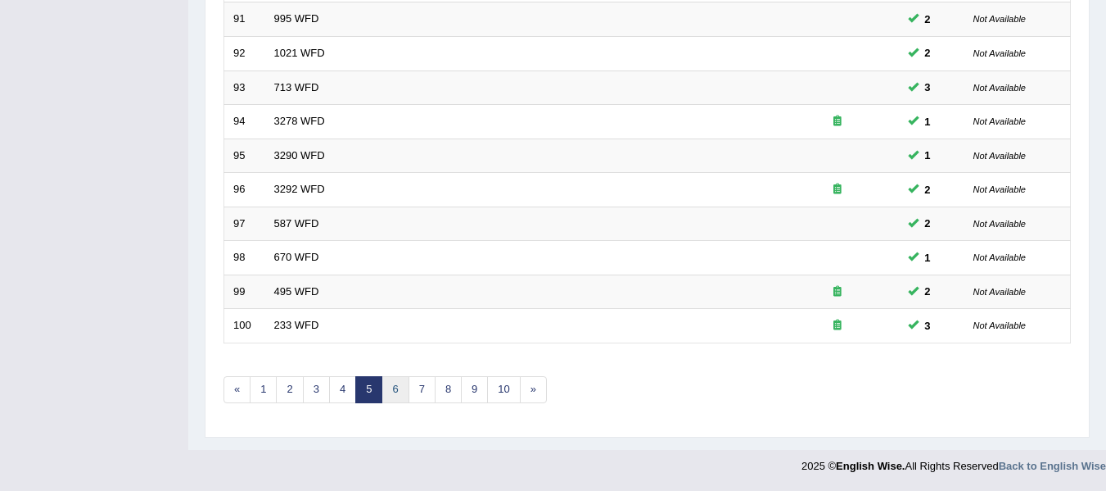
click at [403, 390] on link "6" at bounding box center [395, 389] width 27 height 27
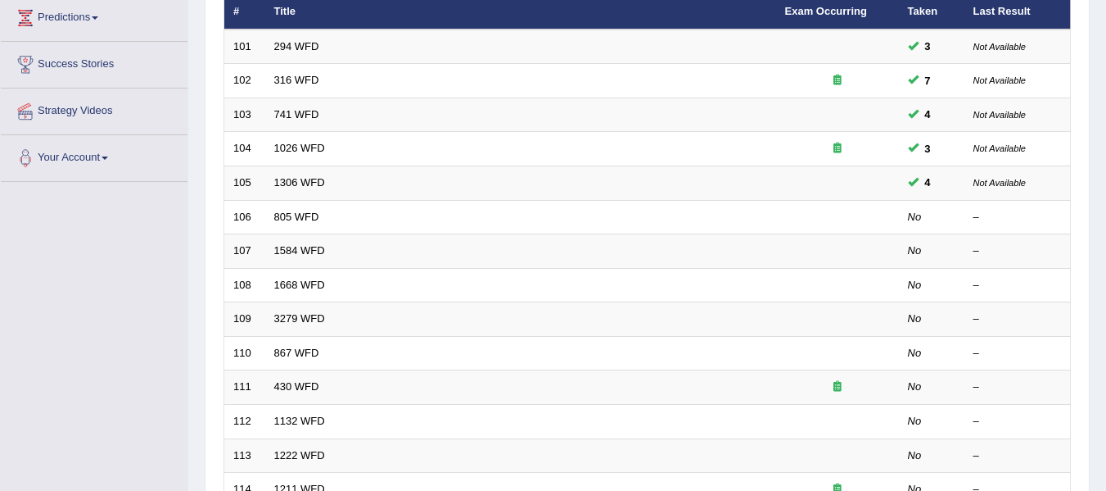
scroll to position [164, 0]
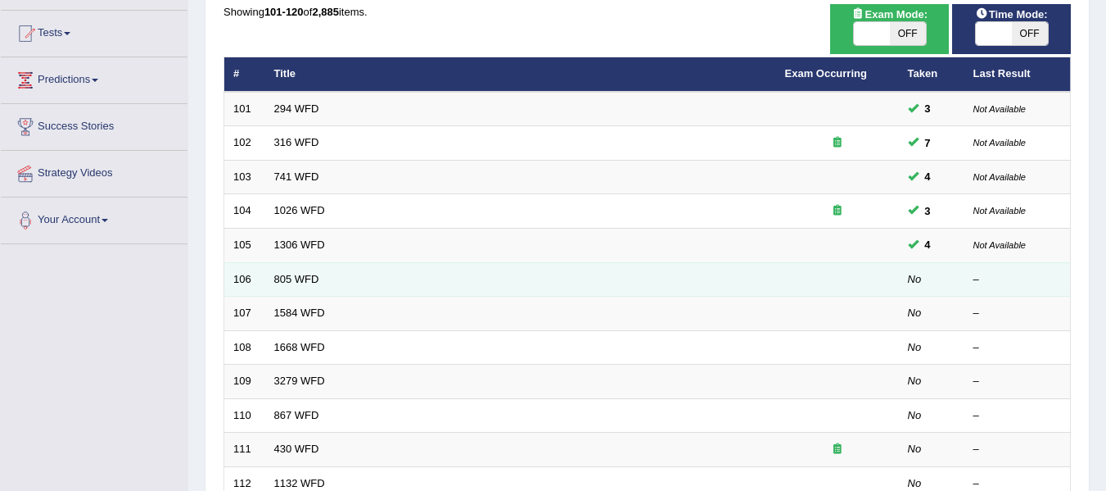
click at [304, 271] on td "805 WFD" at bounding box center [520, 279] width 511 height 34
click at [304, 277] on link "805 WFD" at bounding box center [296, 279] width 45 height 12
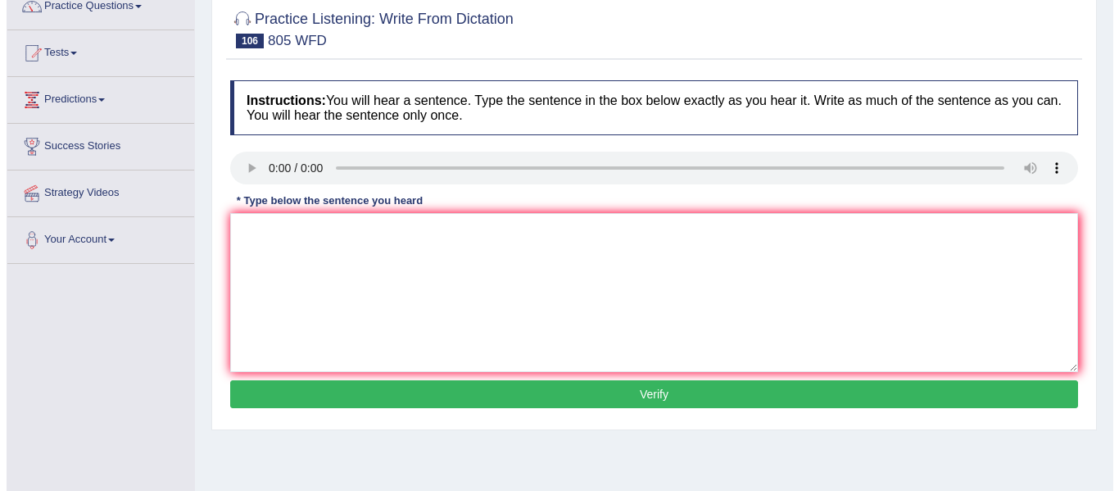
scroll to position [164, 0]
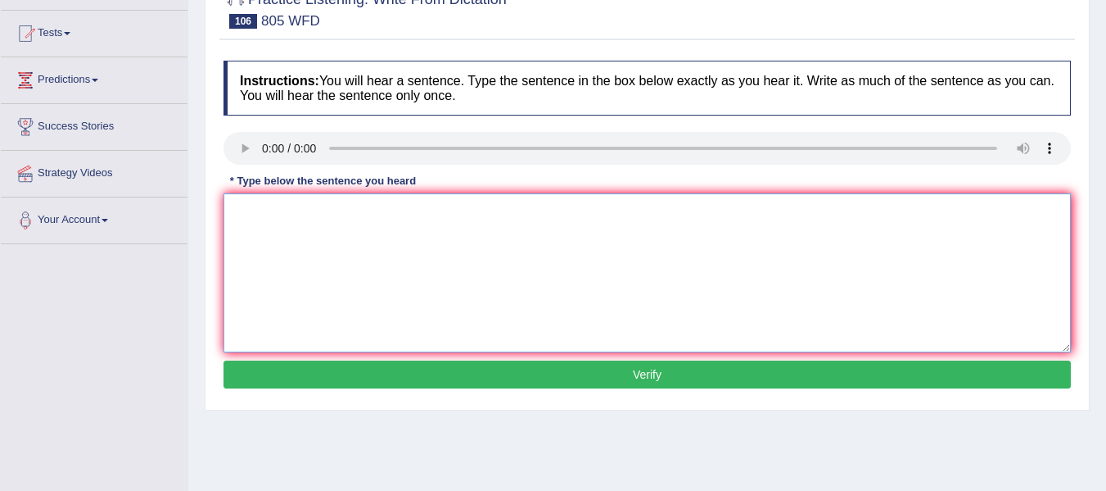
click at [269, 234] on textarea at bounding box center [648, 272] width 848 height 159
click at [558, 215] on textarea "Loundry facilities are available in each school of incharge on the." at bounding box center [648, 272] width 848 height 159
type textarea "Loundry facilities are available in each school of incharge on the londry."
click at [626, 376] on button "Verify" at bounding box center [648, 374] width 848 height 28
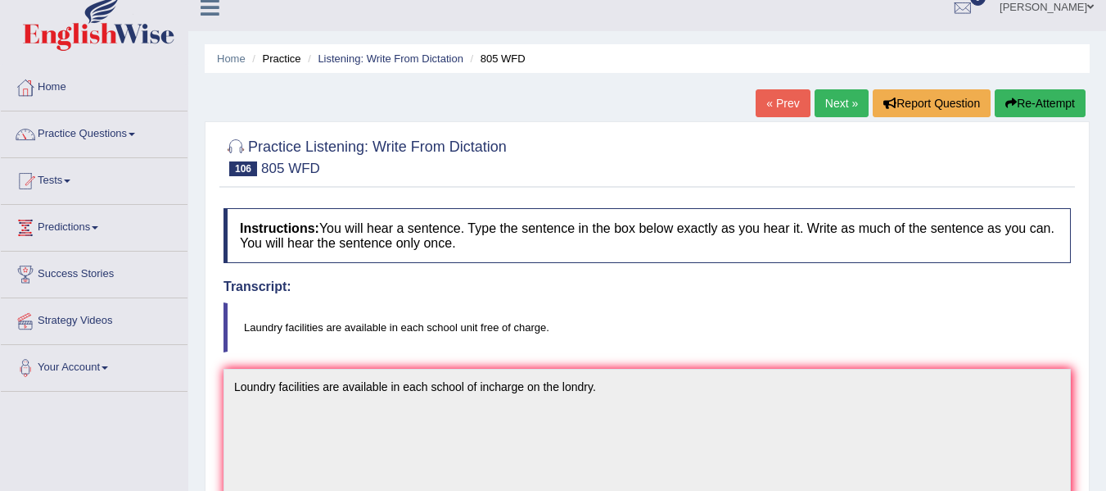
scroll to position [0, 0]
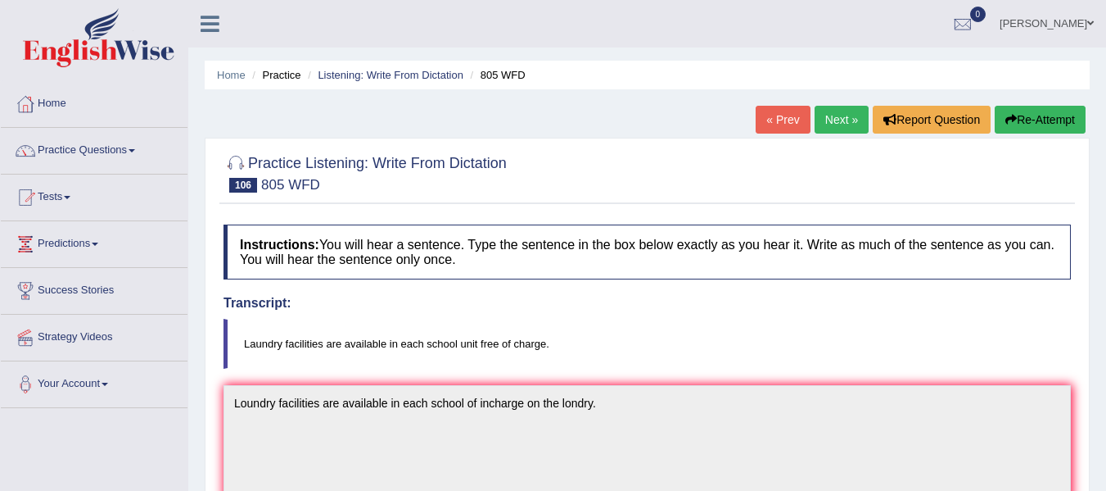
click at [1027, 112] on button "Re-Attempt" at bounding box center [1040, 120] width 91 height 28
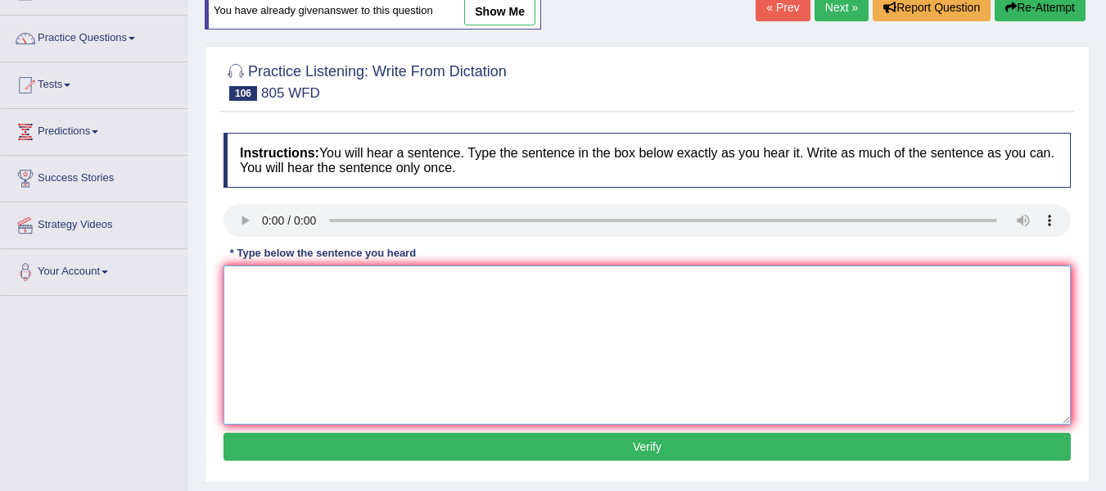
click at [233, 280] on textarea at bounding box center [648, 344] width 848 height 159
type textarea "Laundry facilities are available in each unit with free of charge."
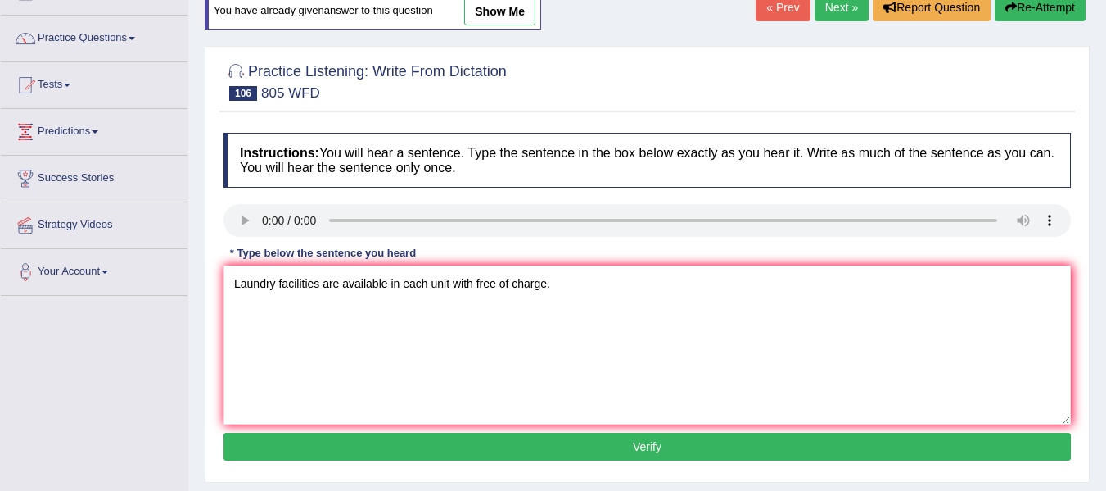
click at [558, 451] on button "Verify" at bounding box center [648, 446] width 848 height 28
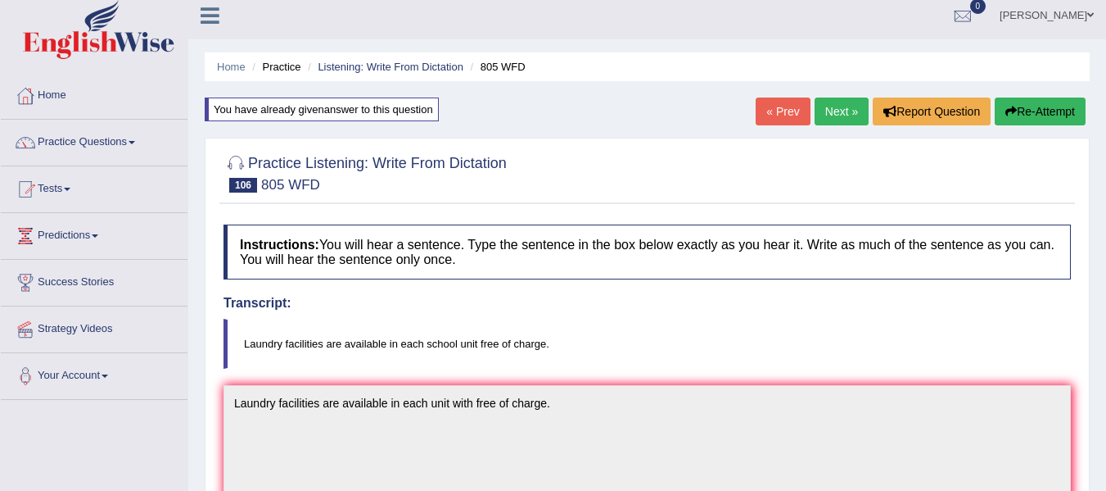
scroll to position [5, 0]
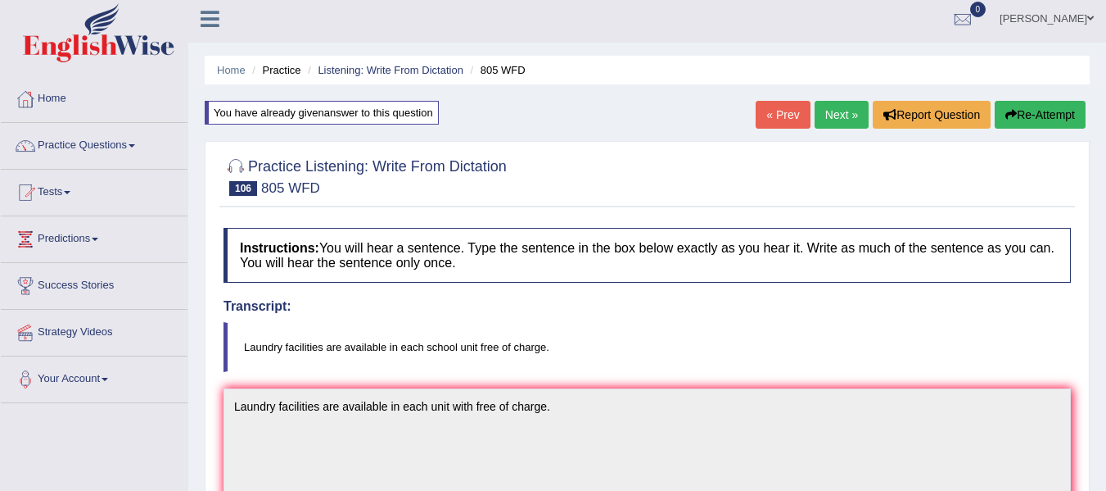
click at [848, 123] on link "Next »" at bounding box center [842, 115] width 54 height 28
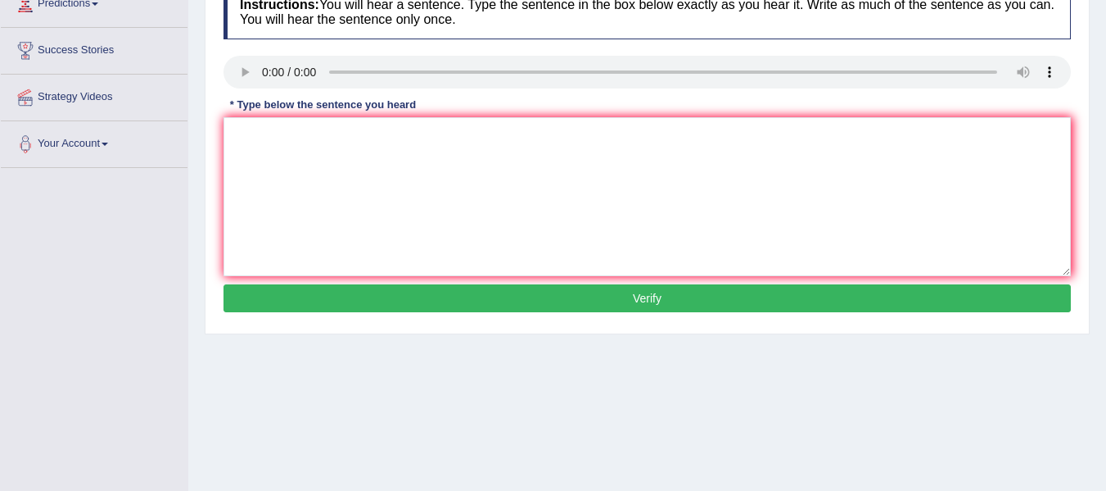
scroll to position [246, 0]
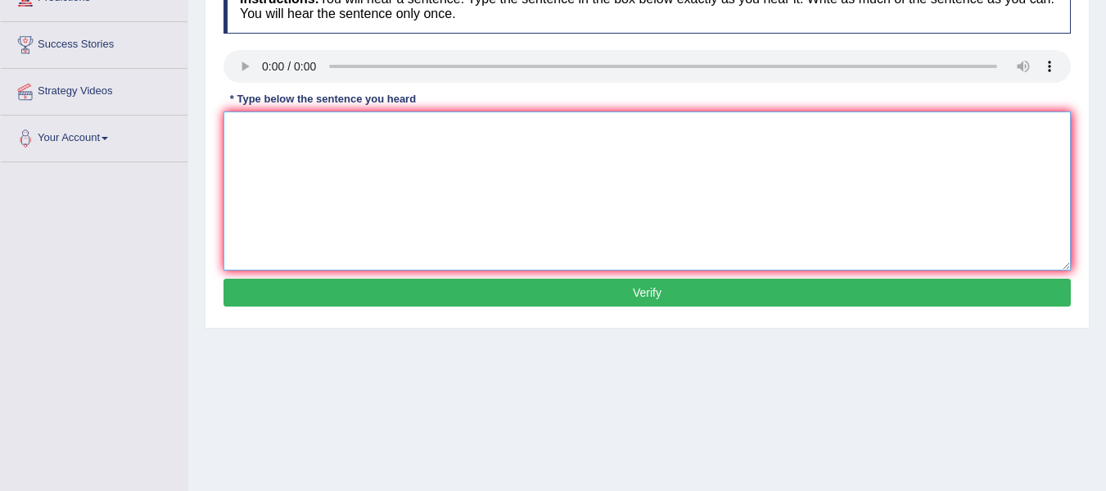
click at [257, 165] on textarea at bounding box center [648, 190] width 848 height 159
type textarea "You should return books to the library before end of term liberary."
click at [561, 291] on button "Verify" at bounding box center [648, 292] width 848 height 28
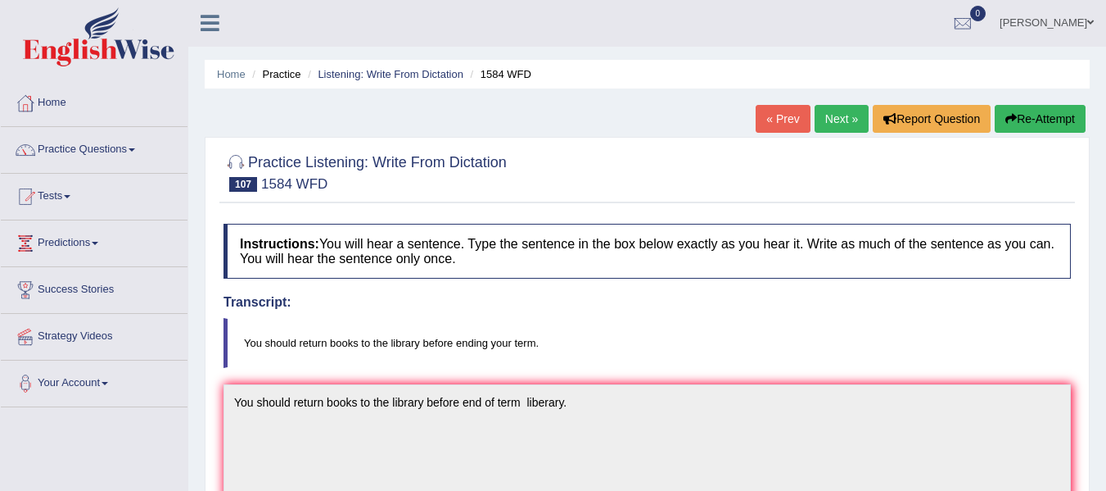
scroll to position [0, 0]
click at [840, 116] on link "Next »" at bounding box center [842, 120] width 54 height 28
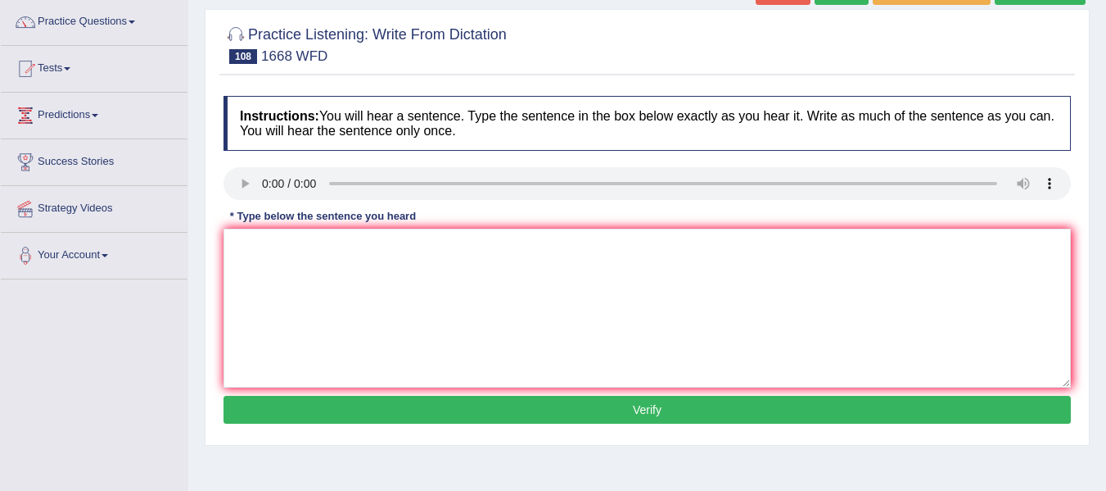
scroll to position [164, 0]
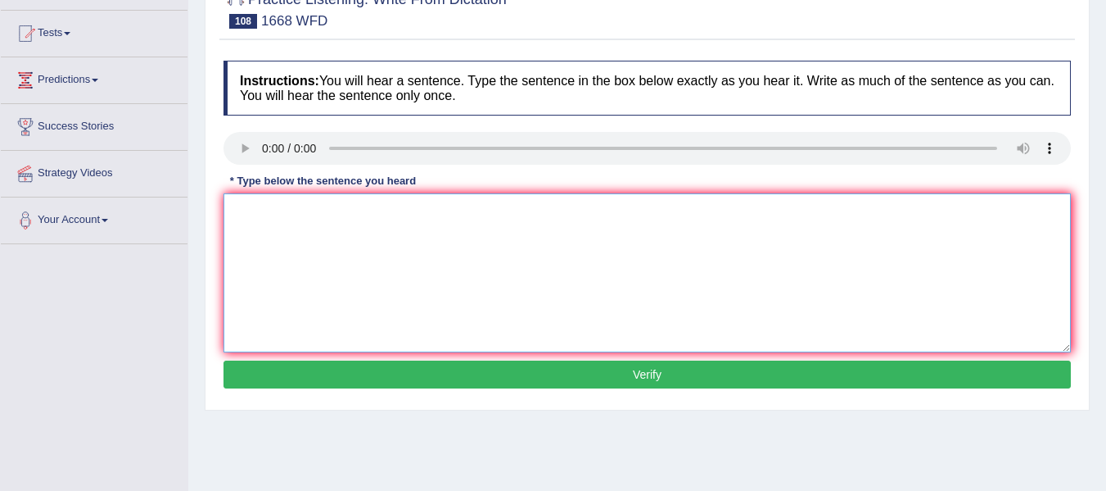
click at [263, 256] on textarea at bounding box center [648, 272] width 848 height 159
type textarea "He is almost in his this office the."
click at [520, 371] on button "Verify" at bounding box center [648, 374] width 848 height 28
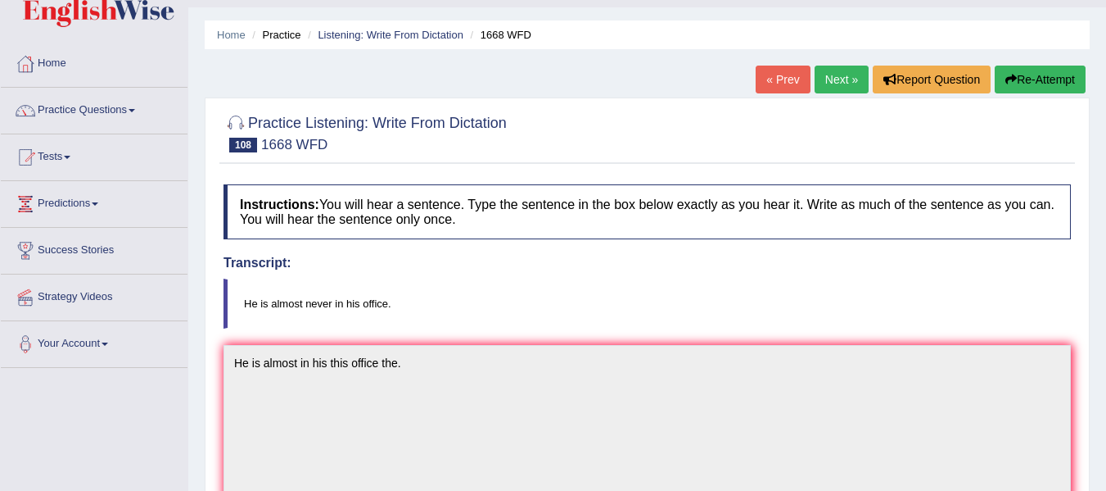
scroll to position [0, 0]
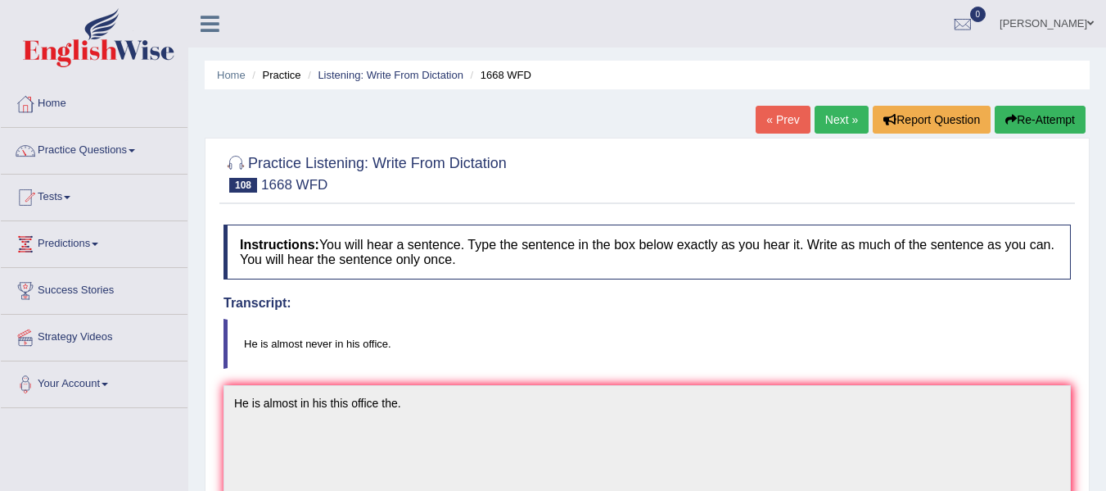
click at [856, 125] on link "Next »" at bounding box center [842, 120] width 54 height 28
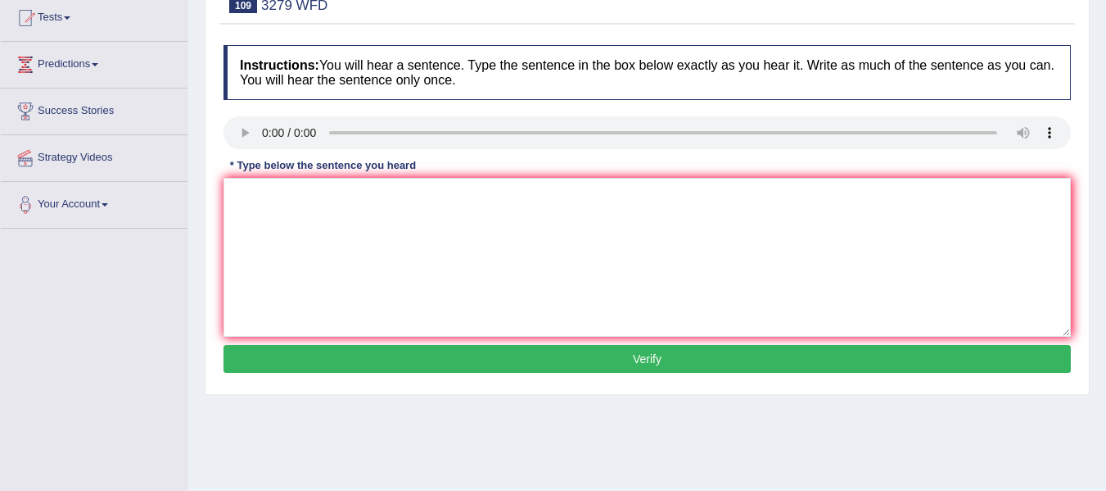
scroll to position [246, 0]
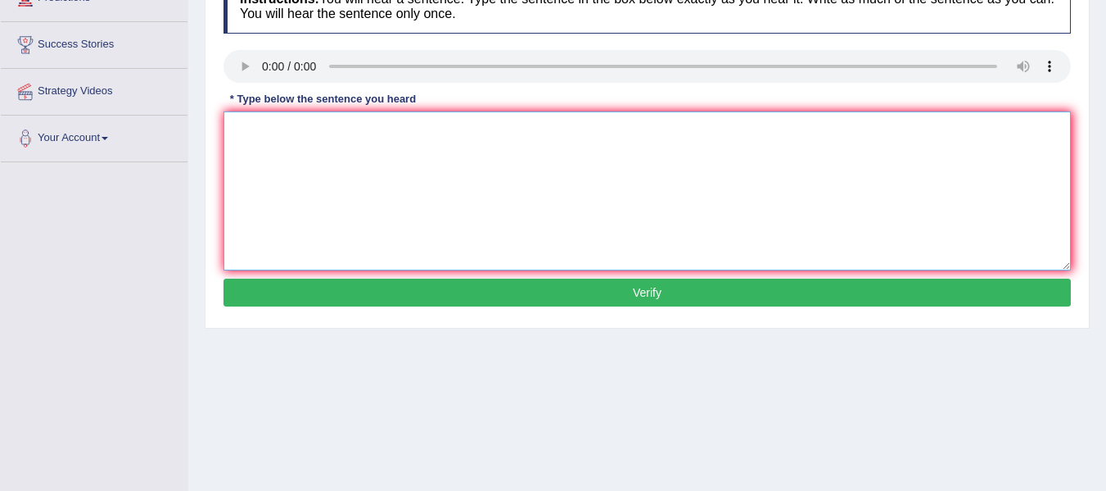
click at [272, 148] on textarea at bounding box center [648, 190] width 848 height 159
type textarea "This is the first example of modern and profesional army proffesional of."
click at [277, 292] on button "Verify" at bounding box center [648, 292] width 848 height 28
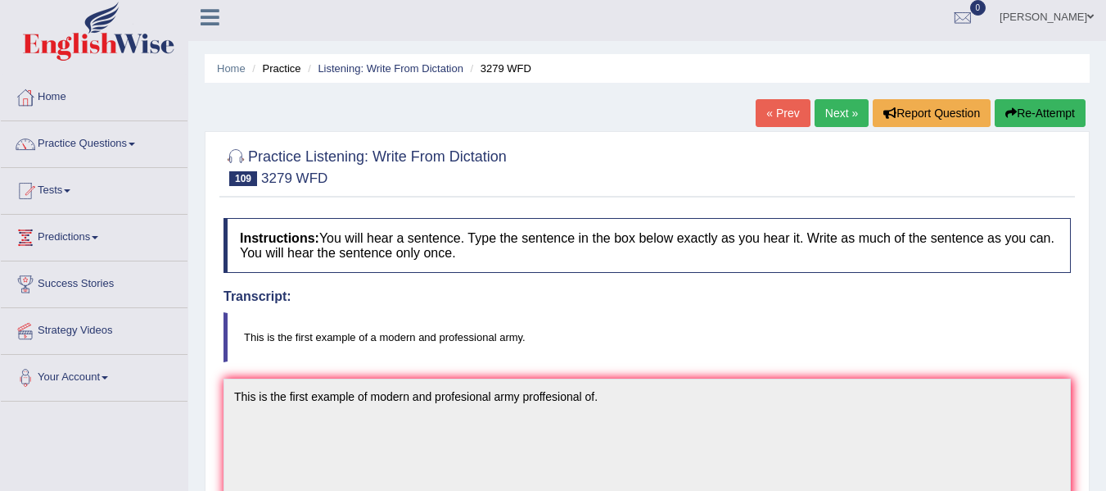
scroll to position [0, 0]
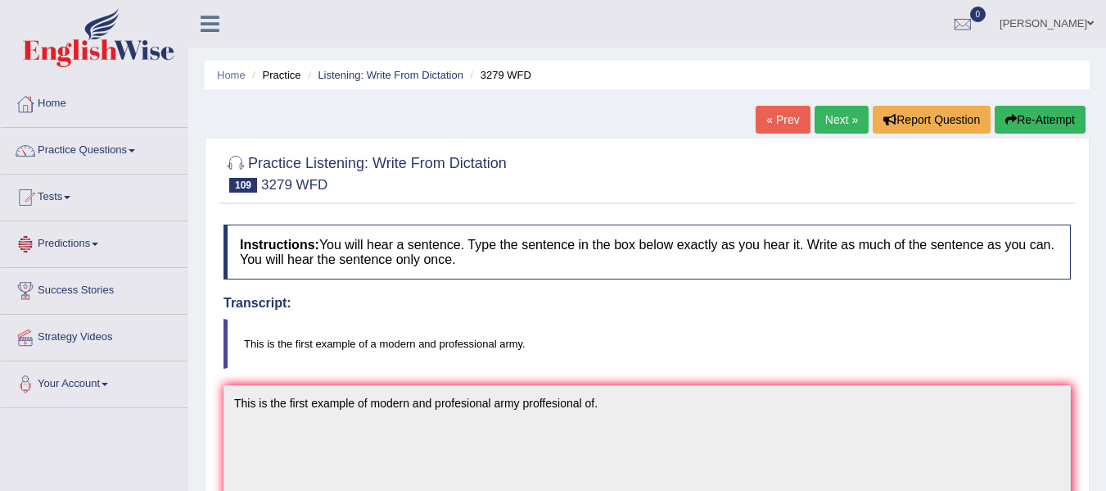
click at [851, 115] on link "Next »" at bounding box center [842, 120] width 54 height 28
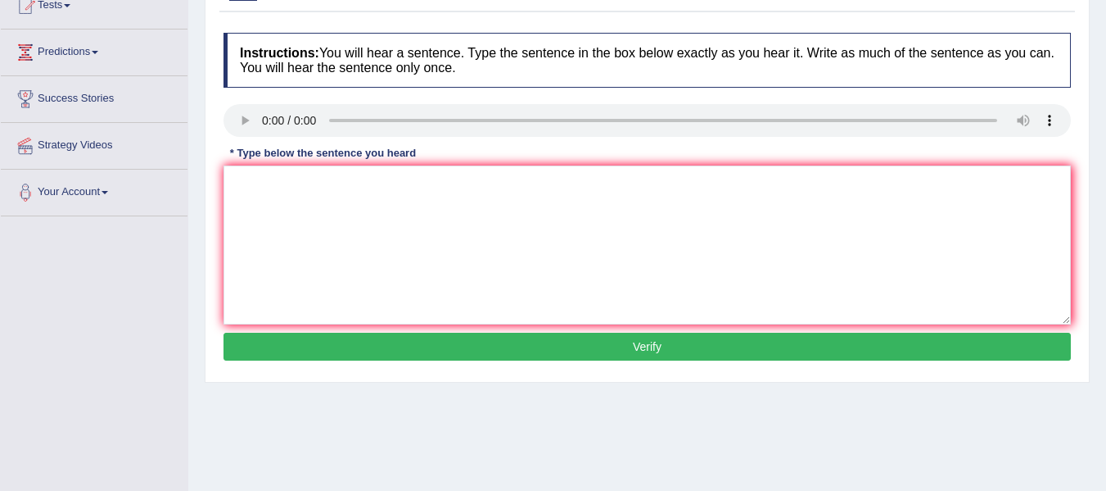
scroll to position [246, 0]
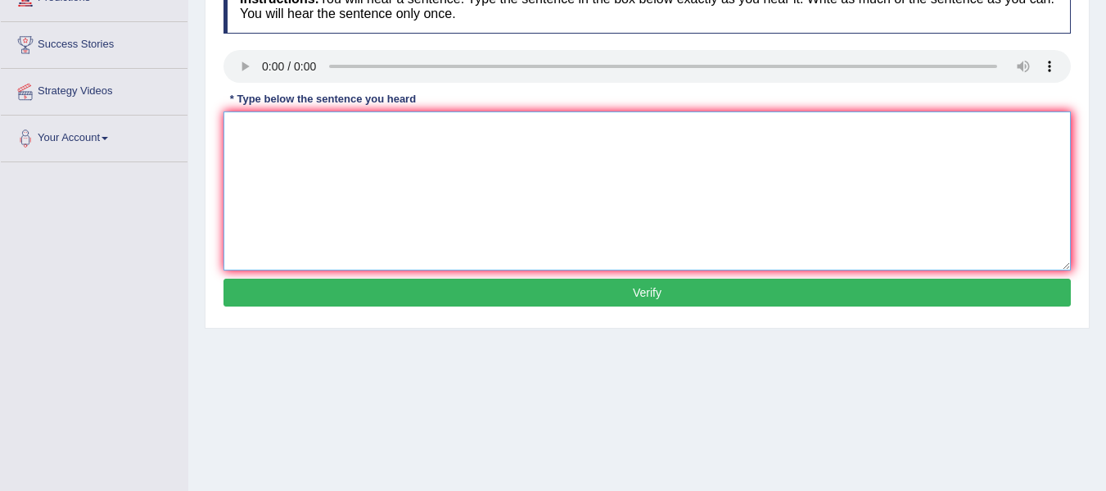
click at [237, 156] on textarea at bounding box center [648, 190] width 848 height 159
type textarea "Globalization in the moden world leads to economic growth globalisation a on th…"
click at [379, 296] on button "Verify" at bounding box center [648, 292] width 848 height 28
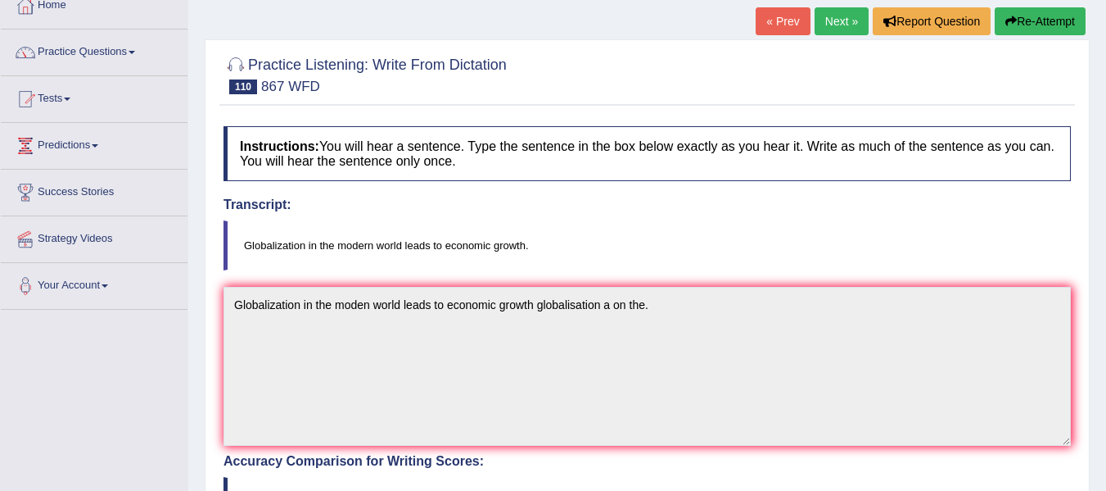
scroll to position [79, 0]
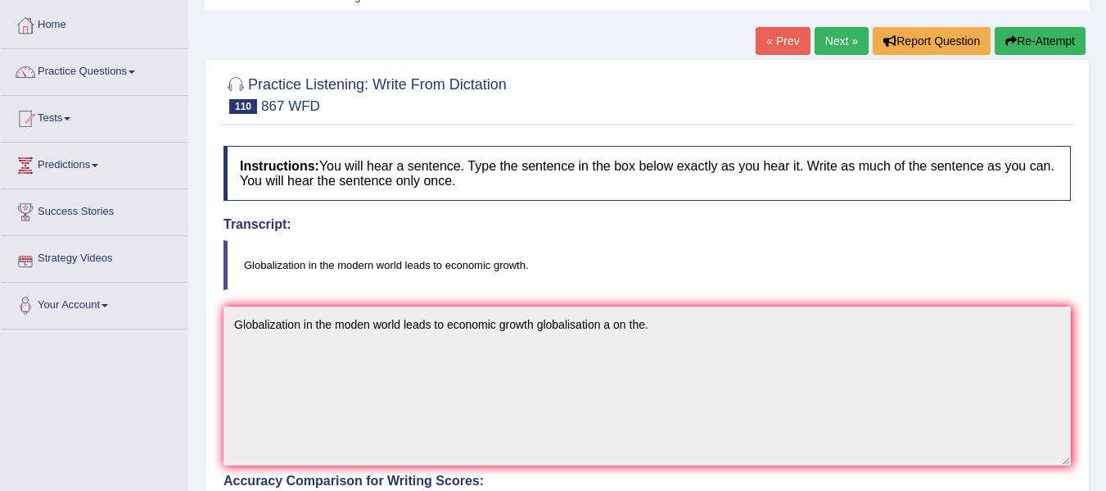
click at [824, 44] on link "Next »" at bounding box center [842, 41] width 54 height 28
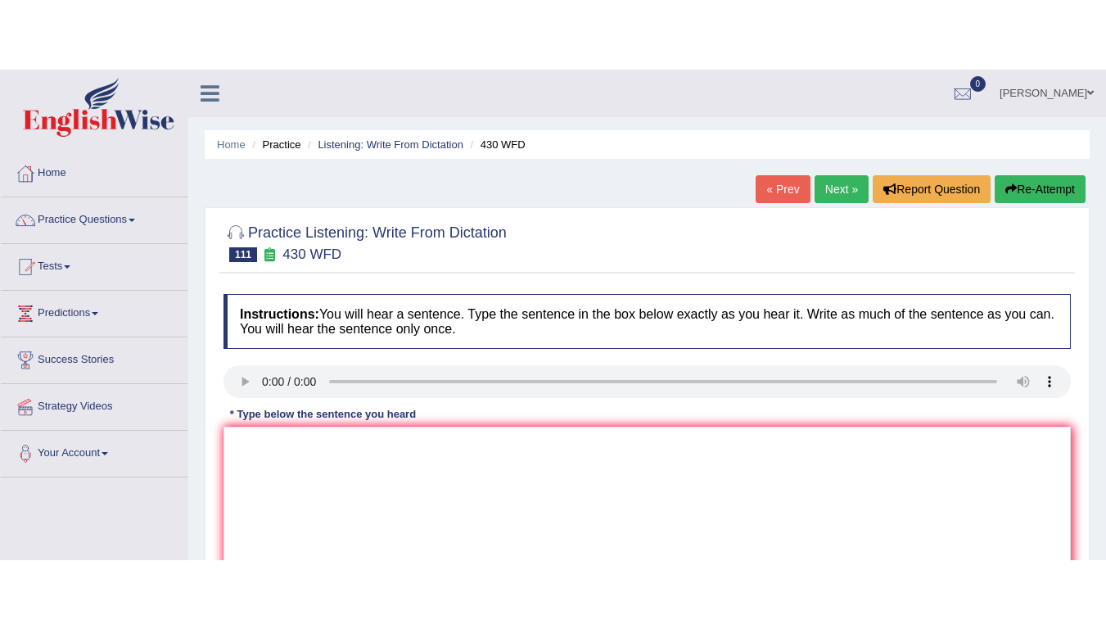
scroll to position [164, 0]
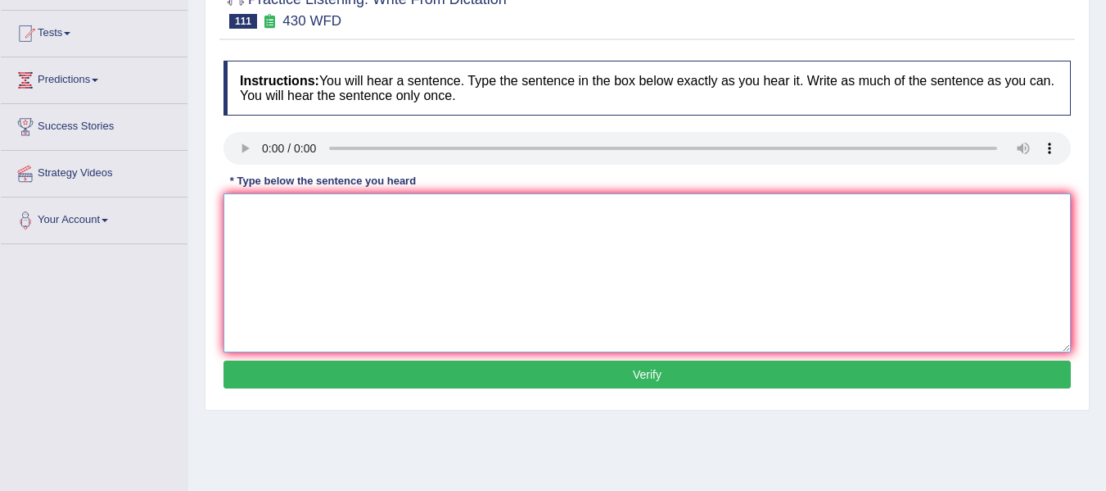
click at [274, 275] on textarea at bounding box center [648, 272] width 848 height 159
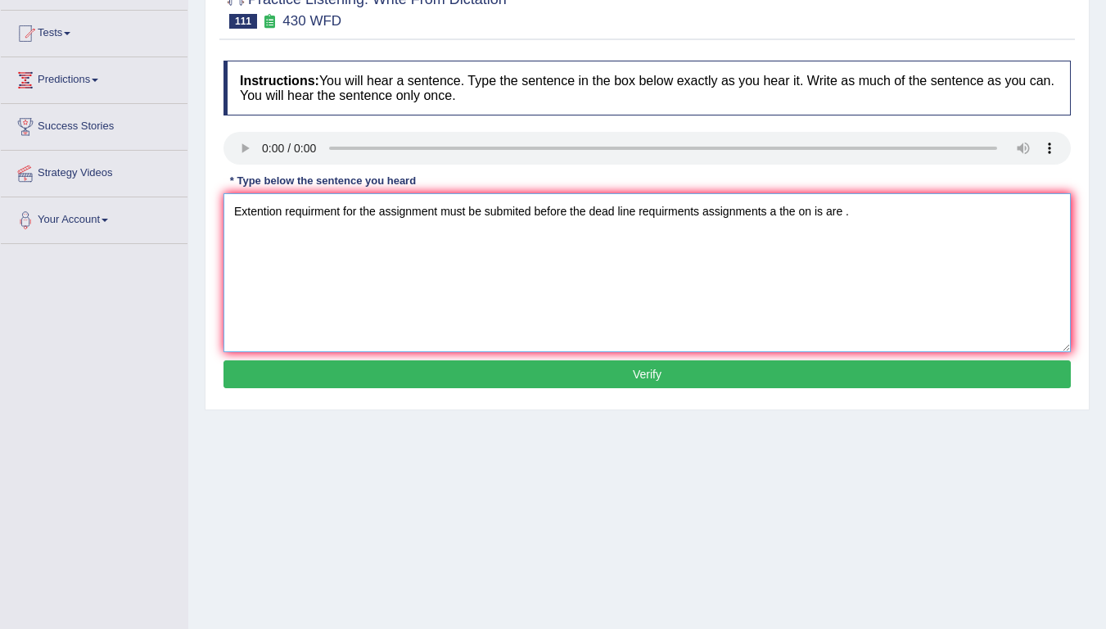
type textarea "Extention requirment for the assignment must be submited before the dead line r…"
click at [301, 375] on button "Verify" at bounding box center [648, 374] width 848 height 28
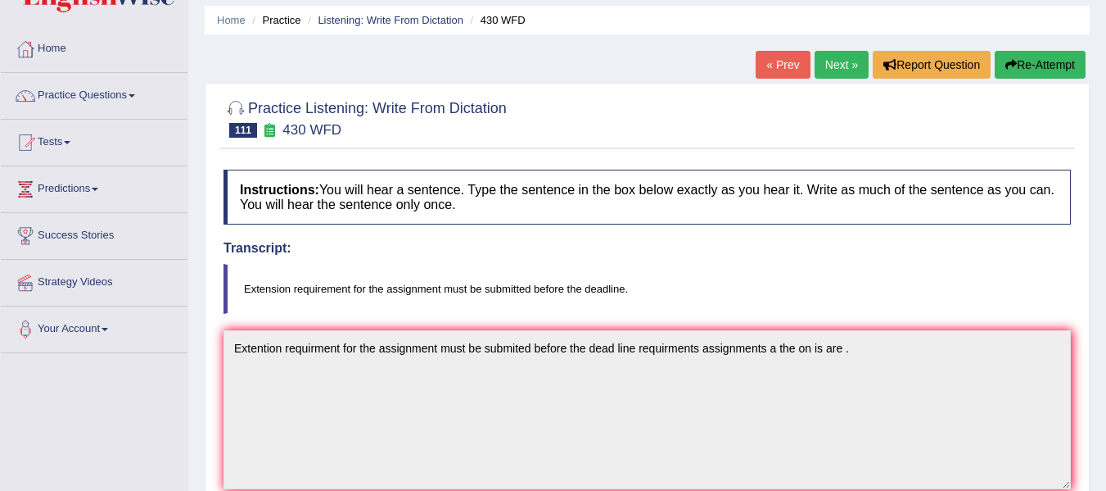
scroll to position [0, 0]
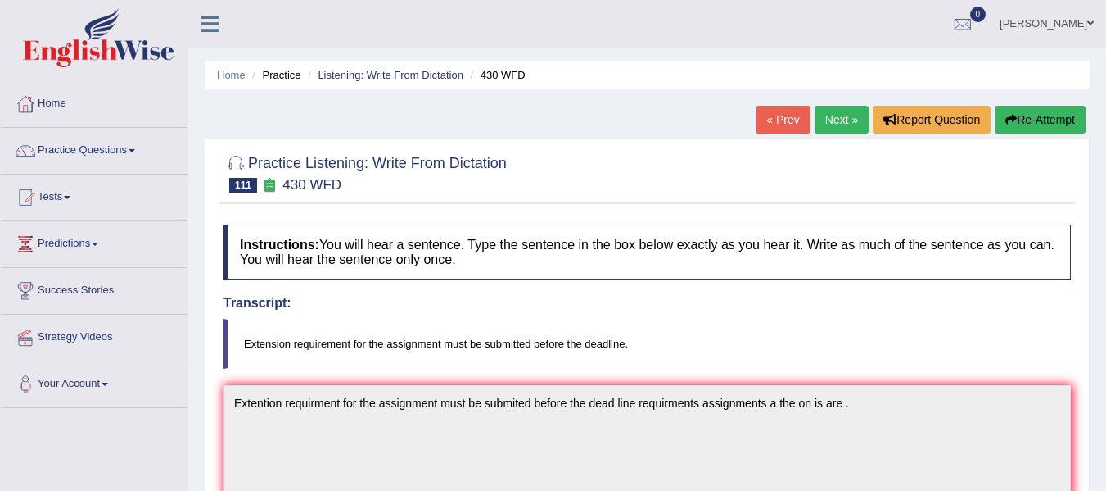
click at [841, 119] on link "Next »" at bounding box center [842, 120] width 54 height 28
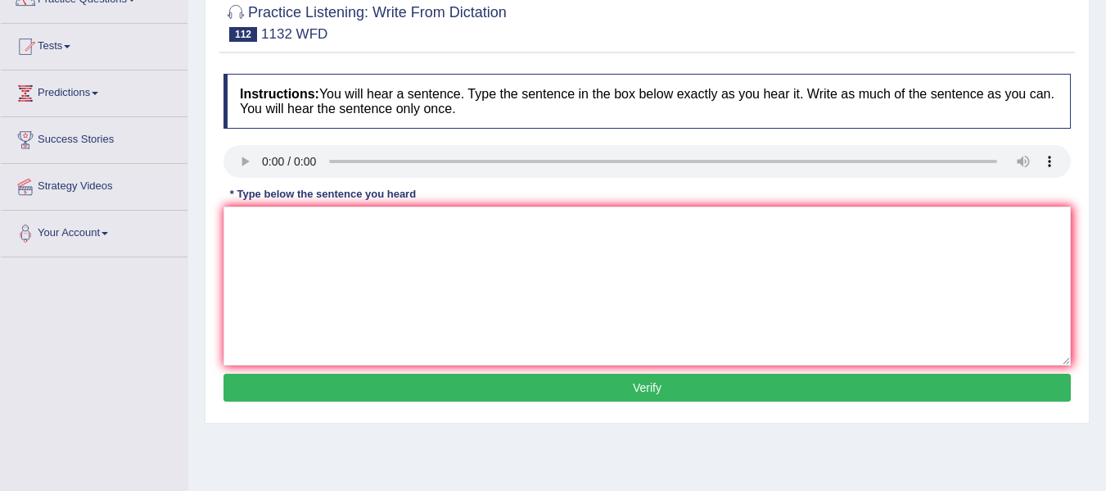
scroll to position [164, 0]
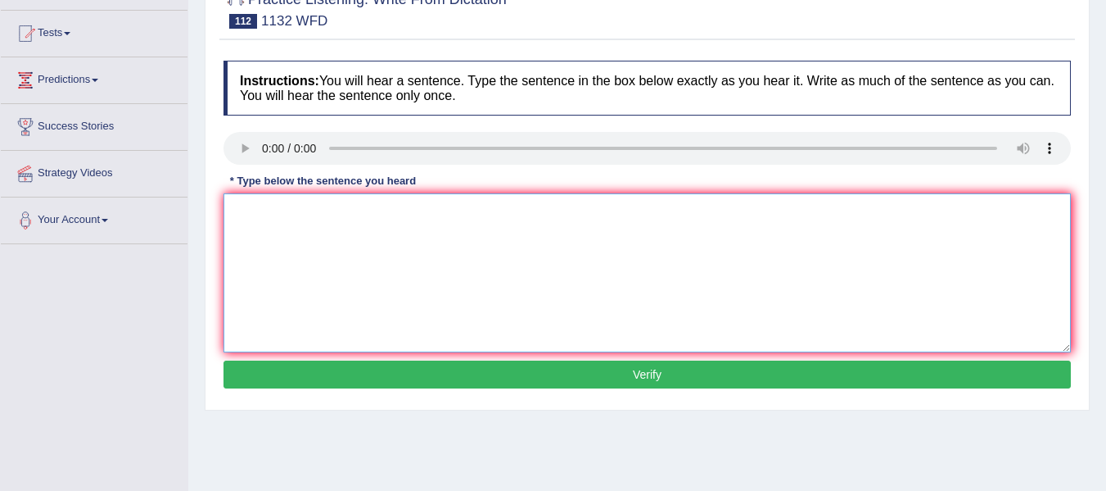
click at [271, 207] on textarea at bounding box center [648, 272] width 848 height 159
type textarea "Many important policies need to be made a the."
click at [296, 372] on button "Verify" at bounding box center [648, 374] width 848 height 28
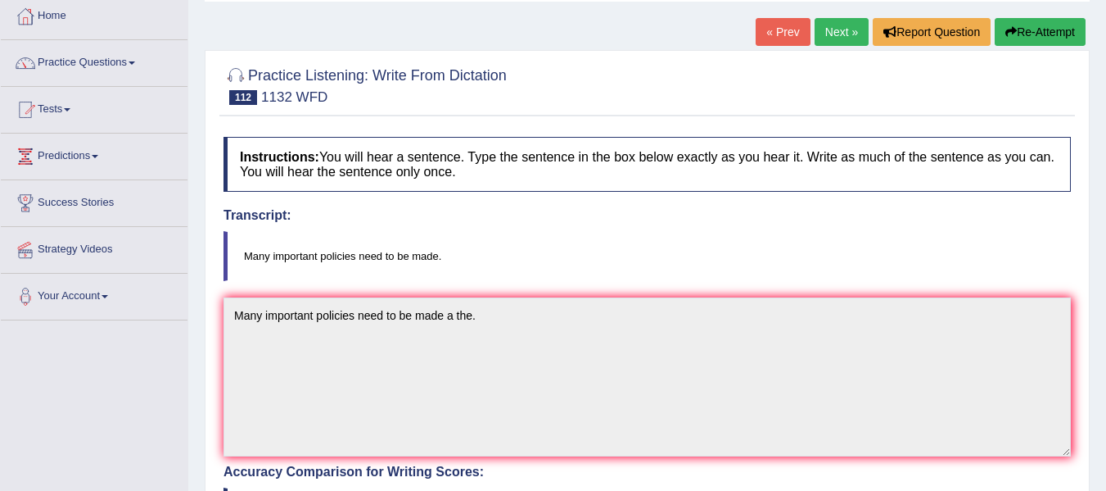
scroll to position [0, 0]
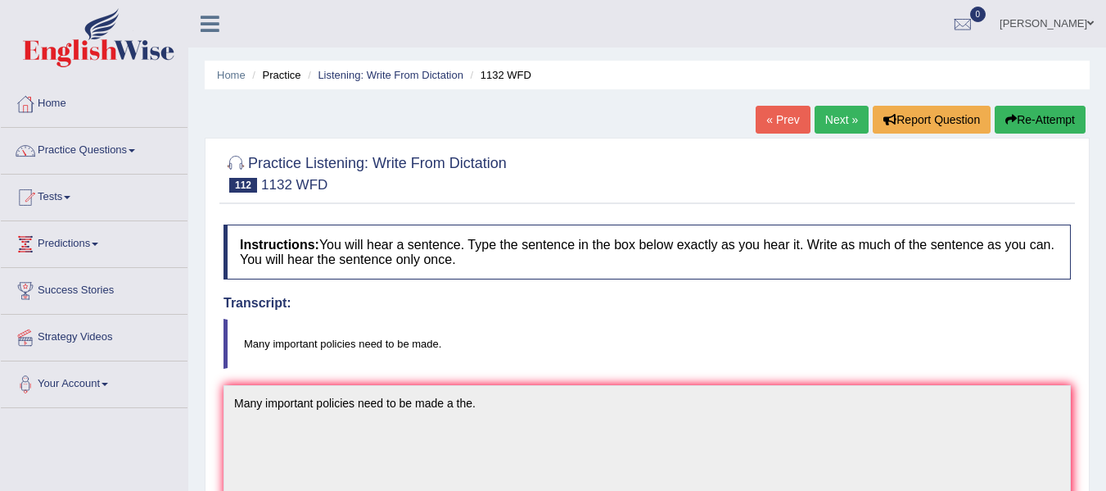
click at [833, 115] on link "Next »" at bounding box center [842, 120] width 54 height 28
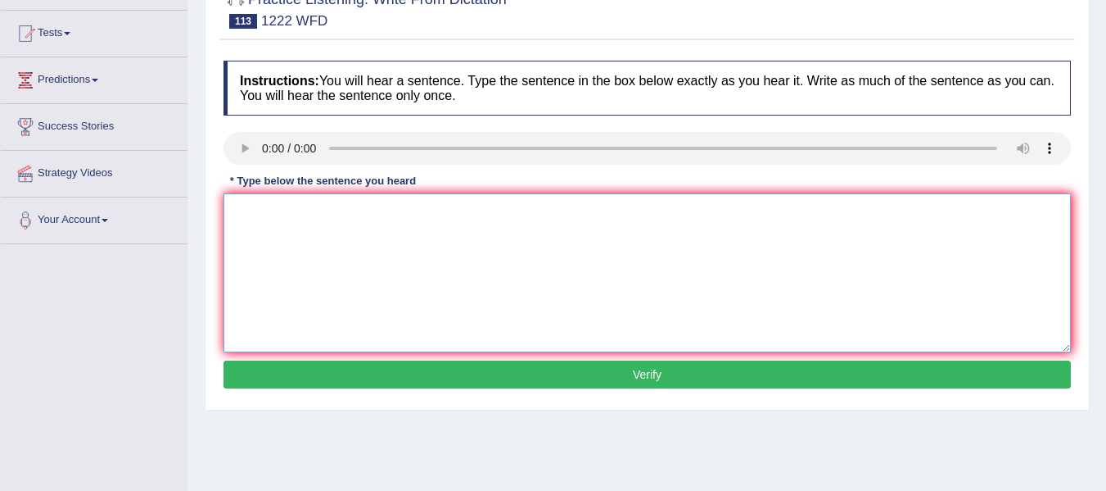
scroll to position [164, 0]
click at [337, 248] on textarea at bounding box center [648, 272] width 848 height 159
type textarea "Scientific experiment should be repeated to varify the results experiments."
click at [406, 369] on button "Verify" at bounding box center [648, 374] width 848 height 28
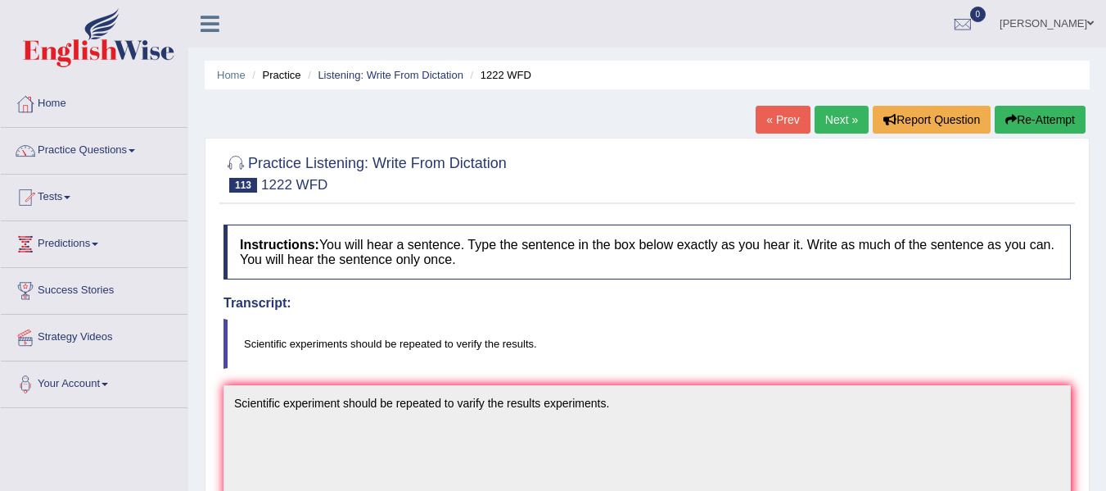
click at [835, 120] on link "Next »" at bounding box center [842, 120] width 54 height 28
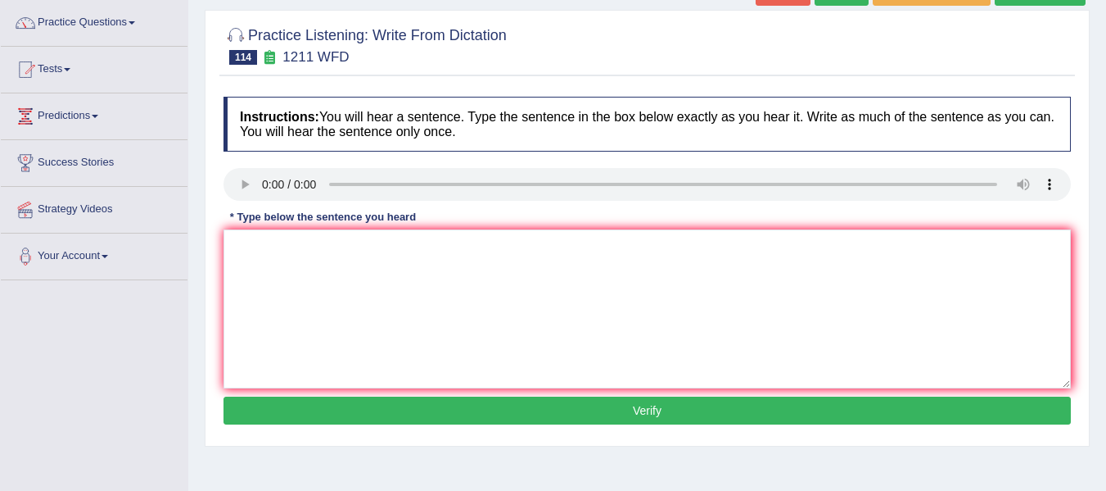
scroll to position [164, 0]
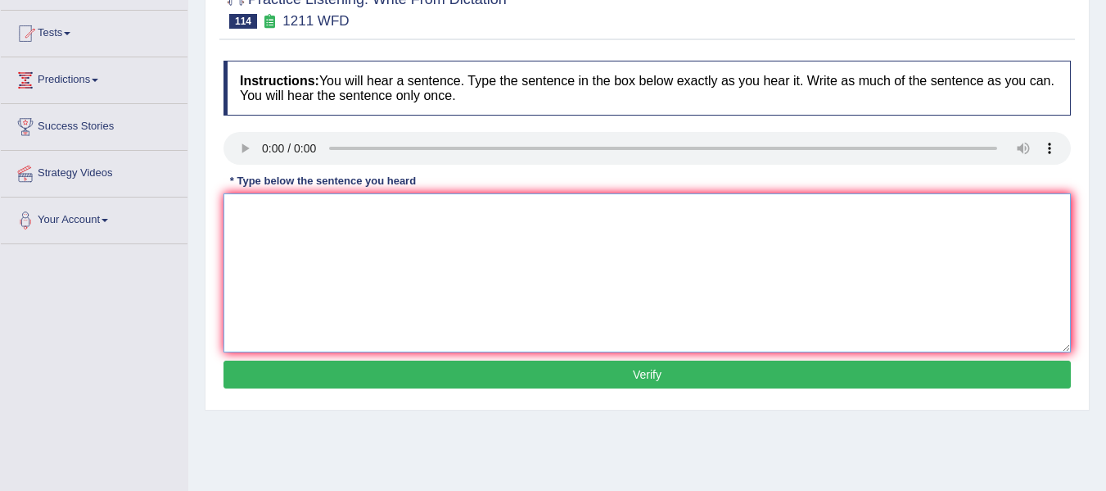
click at [268, 215] on textarea at bounding box center [648, 272] width 848 height 159
click at [501, 217] on textarea "Companies projects must adapt to the general data rgulations" at bounding box center [648, 272] width 848 height 159
click at [589, 217] on textarea "Companies projects must adapt to the general data regulations" at bounding box center [648, 272] width 848 height 159
type textarea "Companies projects must adapt to the general data regulations adapted."
click at [564, 365] on button "Verify" at bounding box center [648, 374] width 848 height 28
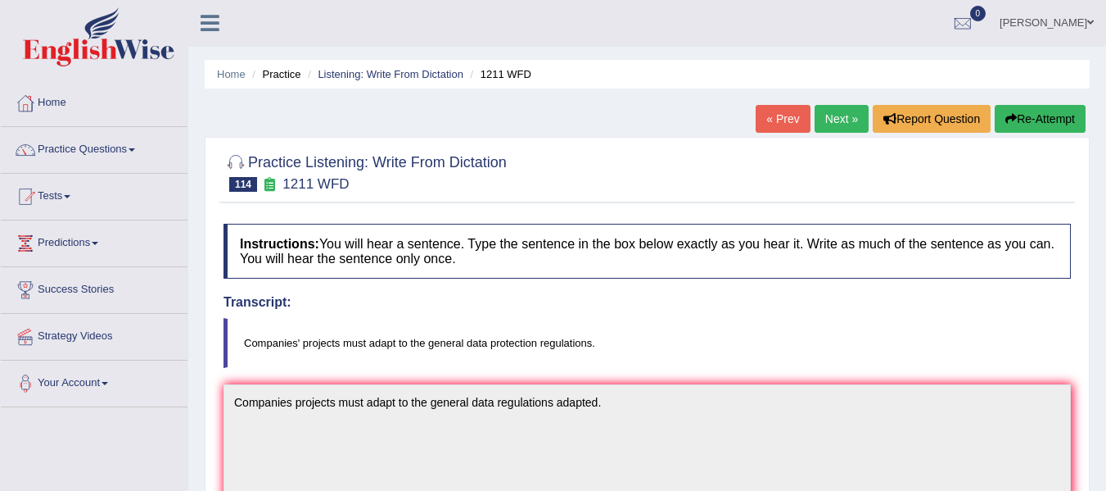
scroll to position [0, 0]
click at [845, 122] on link "Next »" at bounding box center [842, 120] width 54 height 28
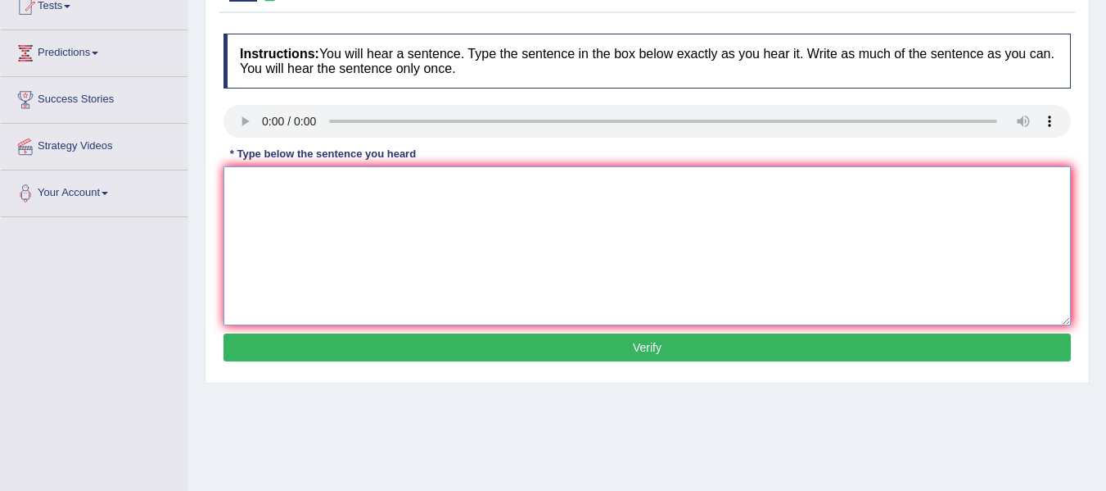
click at [274, 179] on textarea at bounding box center [648, 245] width 848 height 159
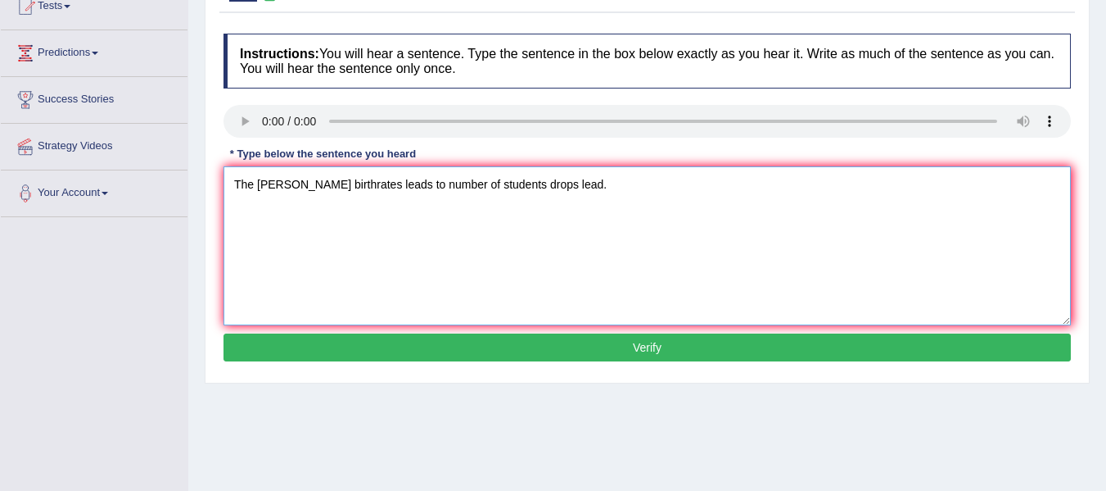
type textarea "The [PERSON_NAME] birthrates leads to number of students drops lead."
click at [345, 338] on button "Verify" at bounding box center [648, 347] width 848 height 28
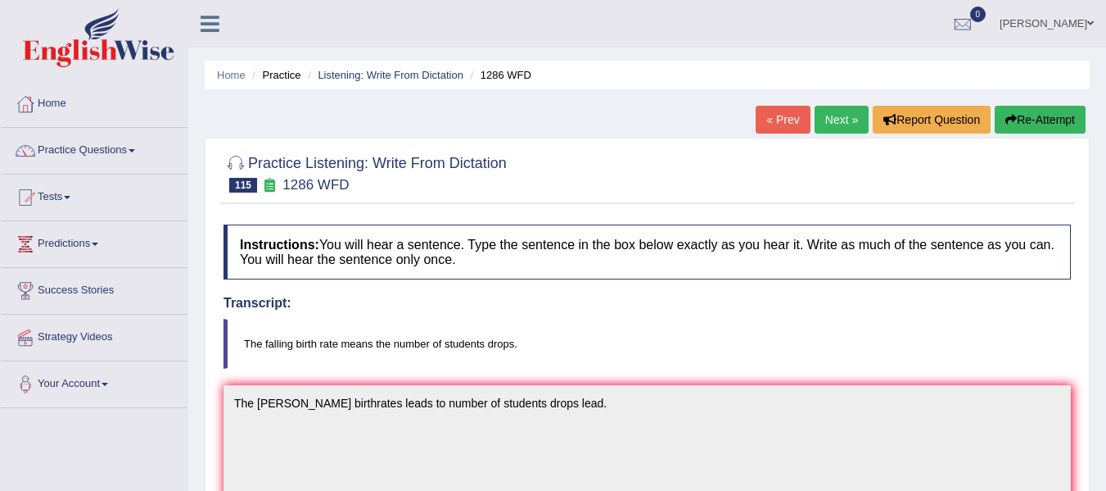
click at [827, 120] on link "Next »" at bounding box center [842, 120] width 54 height 28
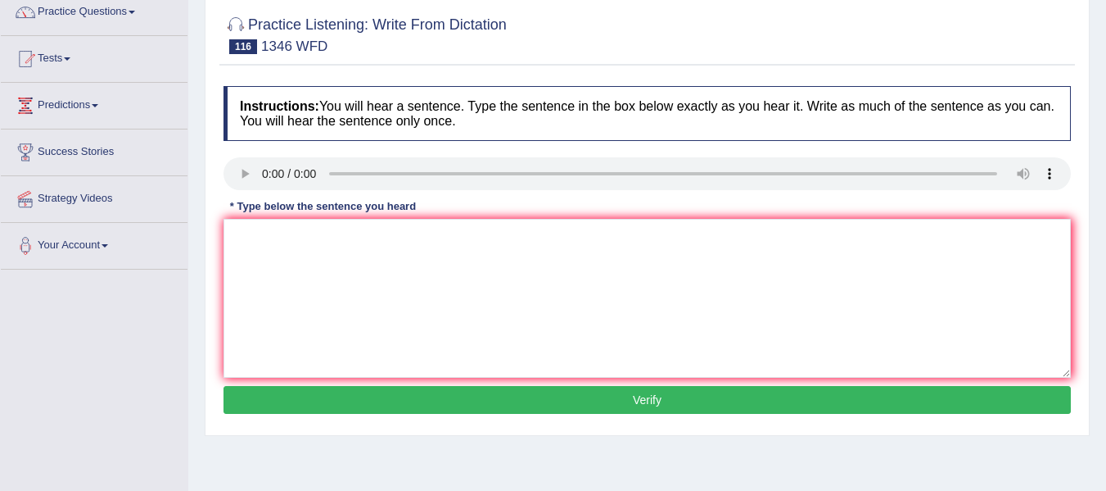
scroll to position [164, 0]
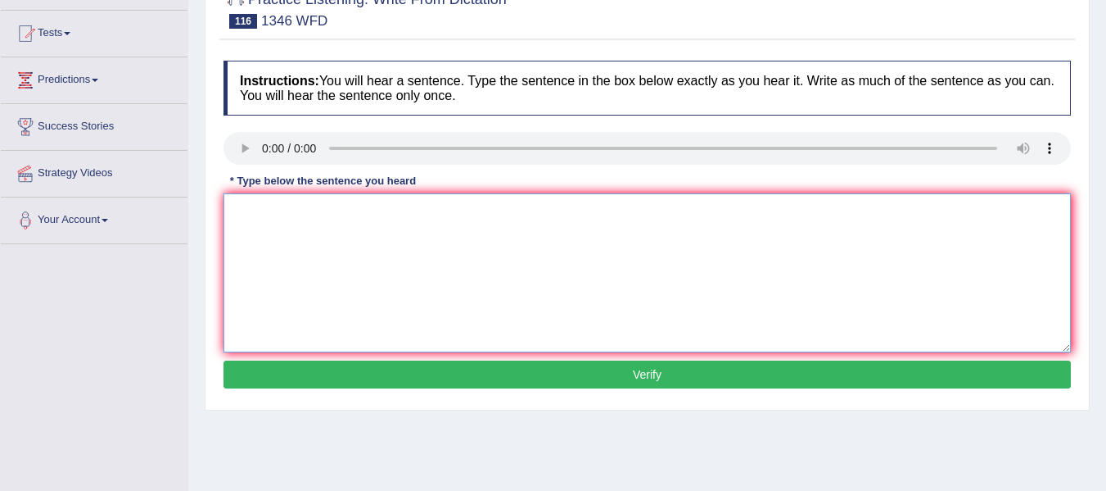
click at [343, 263] on textarea at bounding box center [648, 272] width 848 height 159
type textarea "The quality application for traveling scholership is [DATE] submitting the a an…"
click at [610, 365] on button "Verify" at bounding box center [648, 374] width 848 height 28
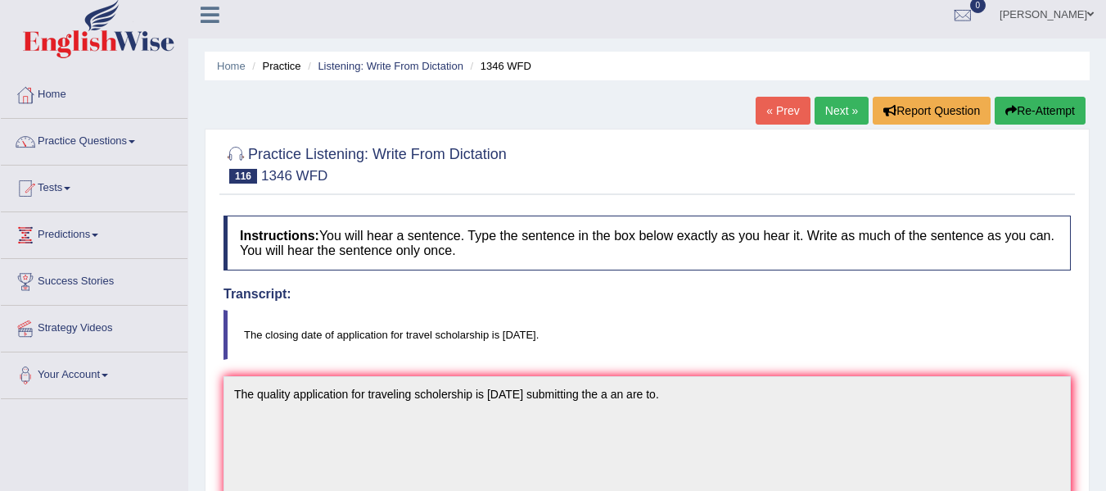
scroll to position [0, 0]
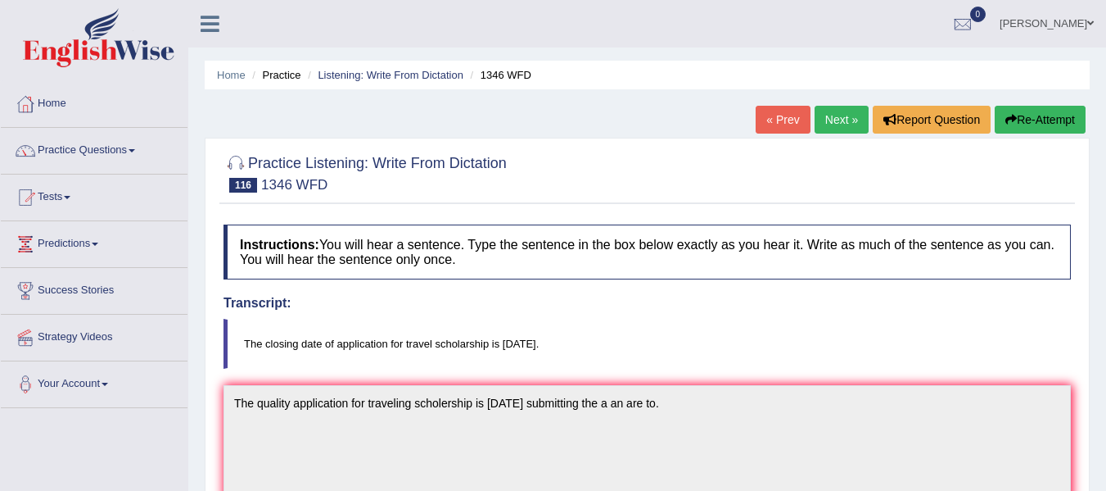
click at [843, 126] on link "Next »" at bounding box center [842, 120] width 54 height 28
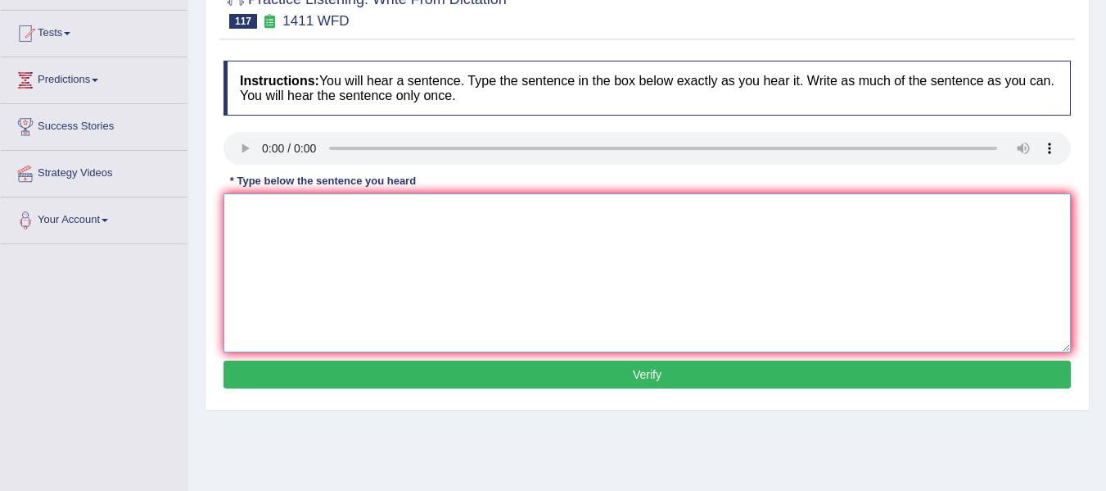
click at [282, 265] on textarea at bounding box center [648, 272] width 848 height 159
type textarea "Food containing apple calorries provide nutritional value callories neutritiona…"
click at [380, 377] on button "Verify" at bounding box center [648, 374] width 848 height 28
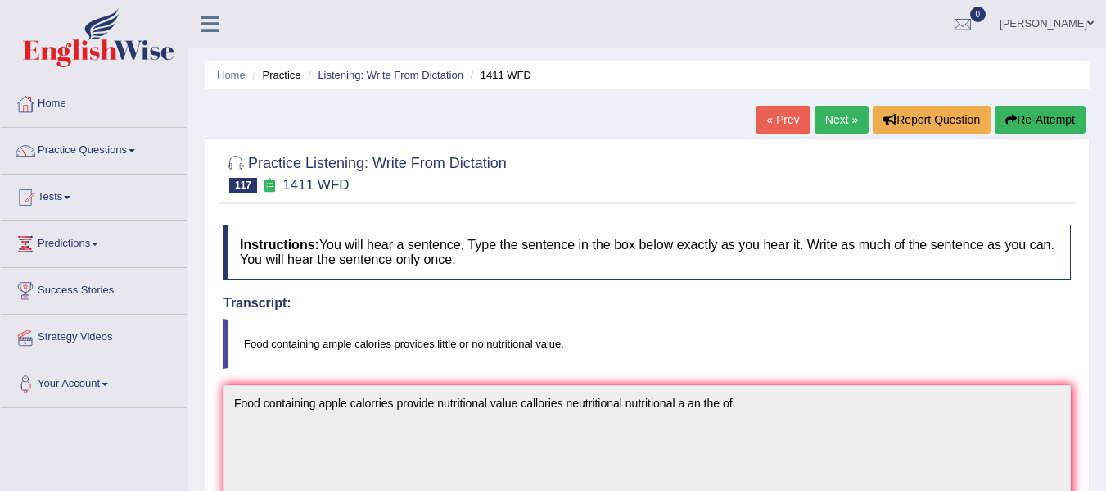
click at [1030, 125] on button "Re-Attempt" at bounding box center [1040, 120] width 91 height 28
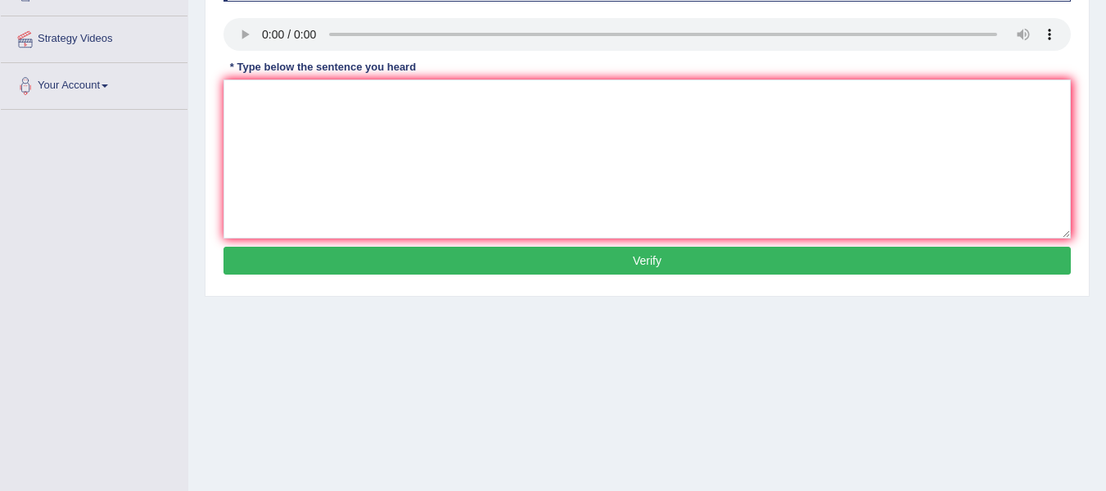
scroll to position [246, 0]
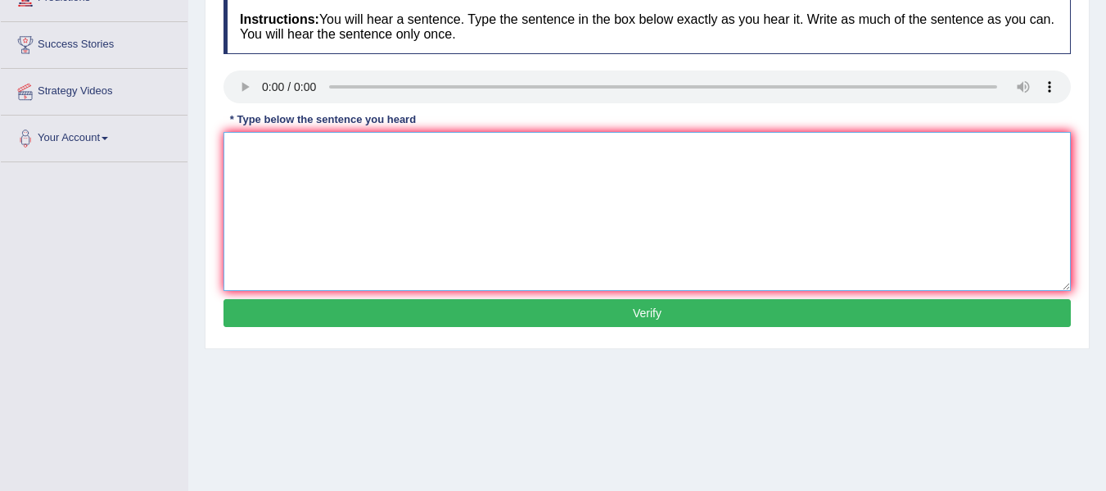
click at [299, 213] on textarea at bounding box center [648, 211] width 848 height 159
type textarea "Food containing ample value provides no callaries."
click at [431, 329] on div "Instructions: You will hear a sentence. Type the sentence in the box below exac…" at bounding box center [647, 165] width 856 height 349
click at [454, 319] on button "Verify" at bounding box center [648, 313] width 848 height 28
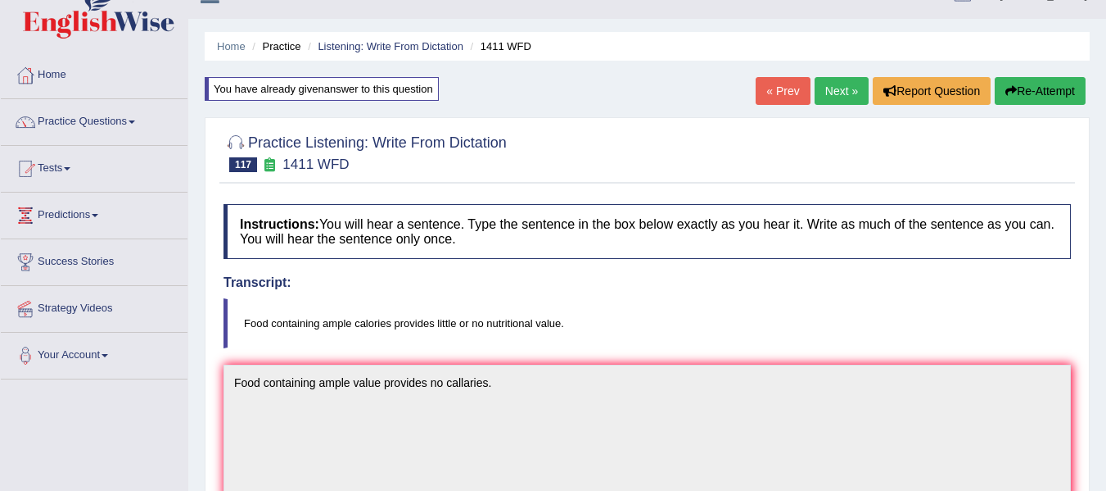
scroll to position [0, 0]
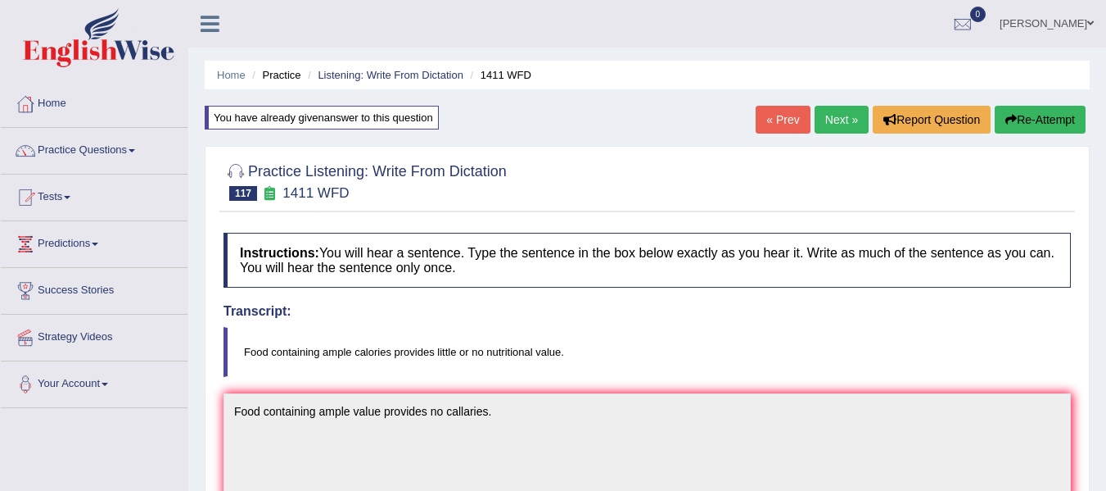
click at [824, 114] on link "Next »" at bounding box center [842, 120] width 54 height 28
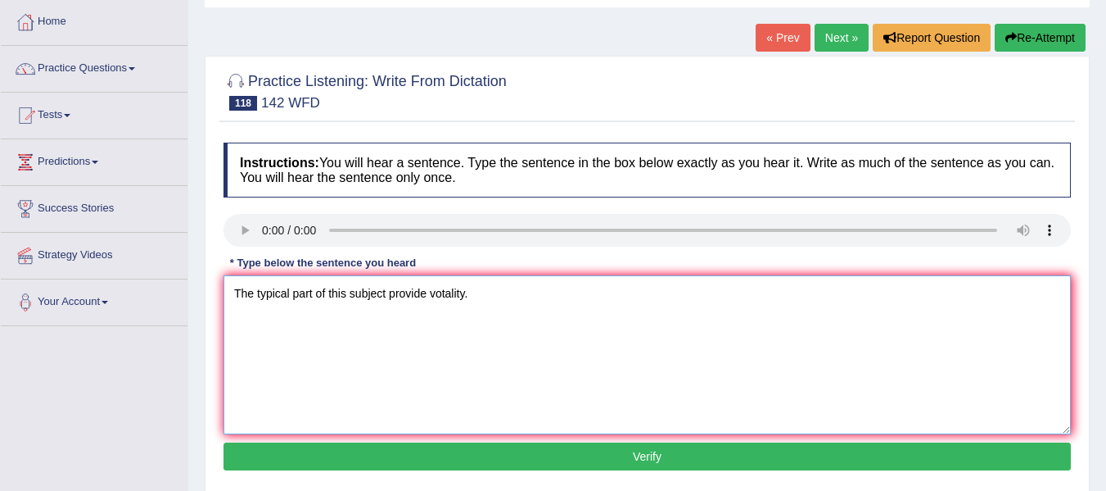
click at [351, 295] on textarea "The typical part of this subject provide votality." at bounding box center [648, 354] width 848 height 159
click at [362, 298] on textarea "The typical part of this coause involve the of this society subject provide vot…" at bounding box center [648, 354] width 848 height 159
click at [369, 290] on textarea "The typical part of this cause involve the of this society subject provide vota…" at bounding box center [648, 354] width 848 height 159
type textarea "The typical part of this cause involve the of this society subject provide vota…"
click at [523, 463] on button "Verify" at bounding box center [648, 456] width 848 height 28
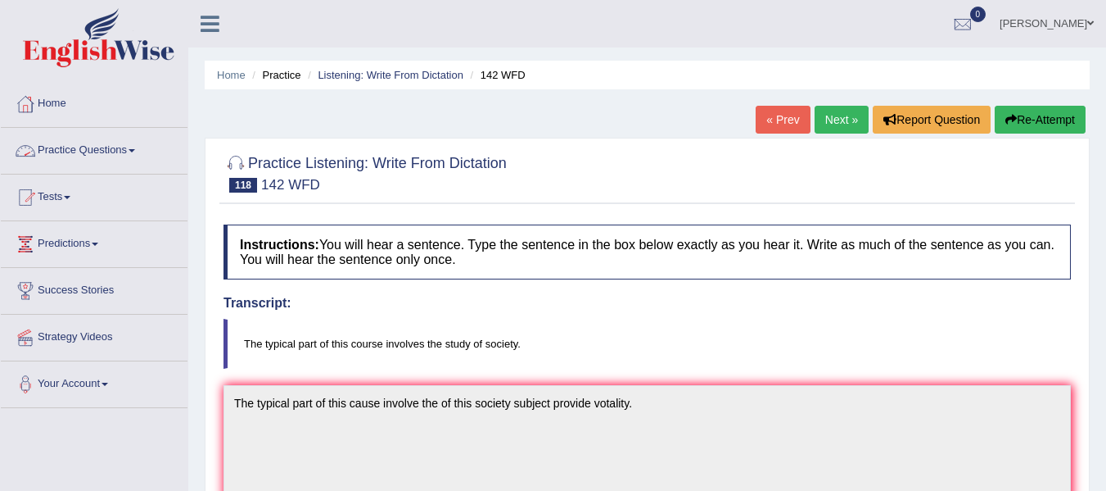
click at [138, 153] on link "Practice Questions" at bounding box center [94, 148] width 187 height 41
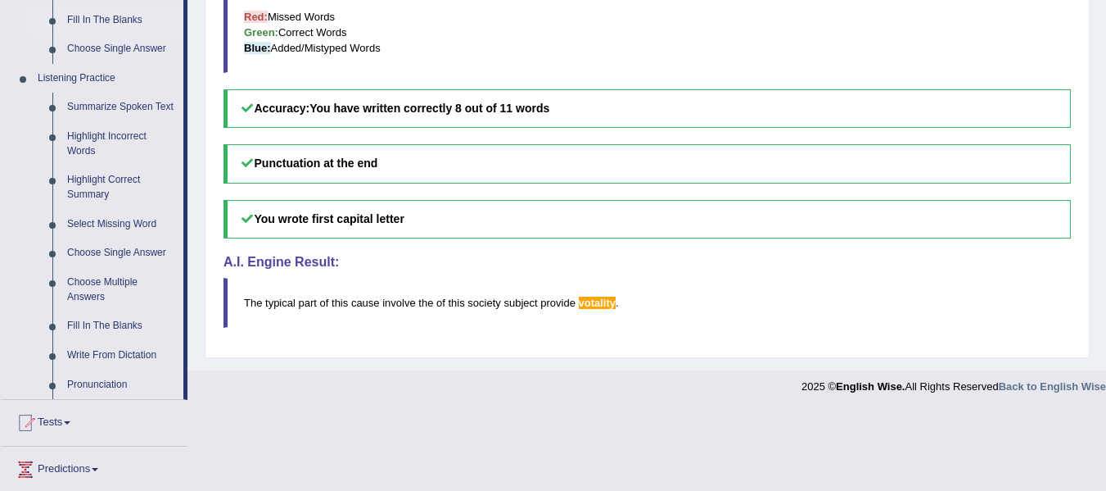
scroll to position [655, 0]
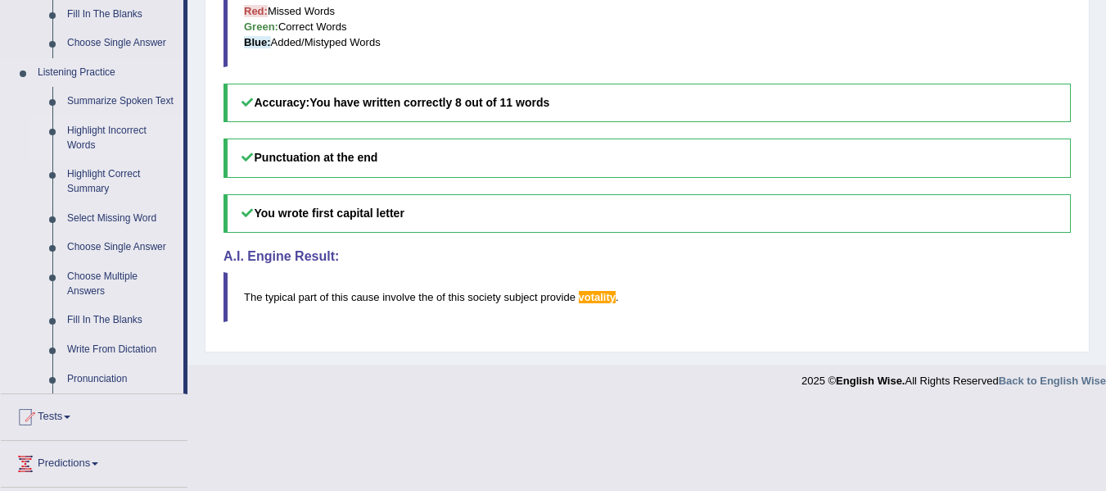
click at [114, 133] on link "Highlight Incorrect Words" at bounding box center [122, 137] width 124 height 43
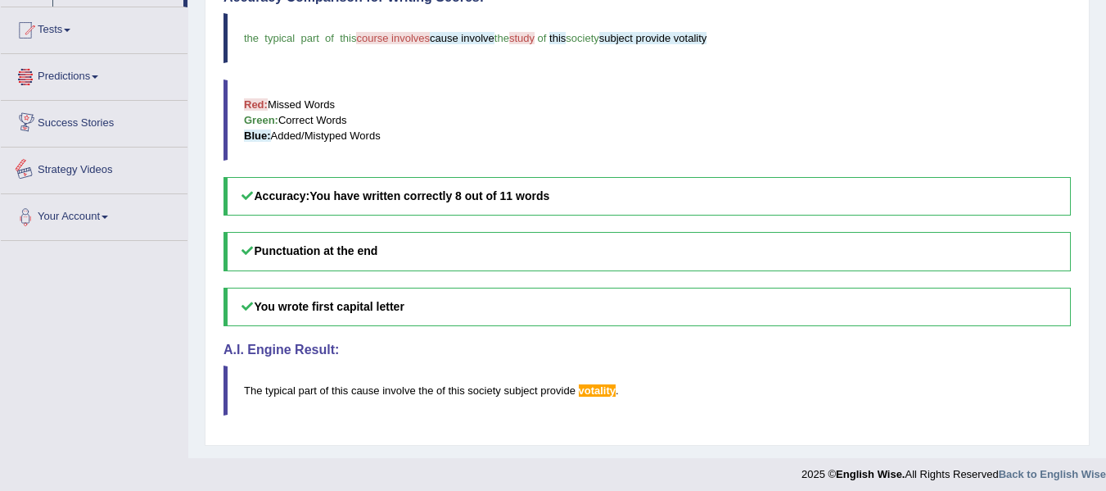
scroll to position [570, 0]
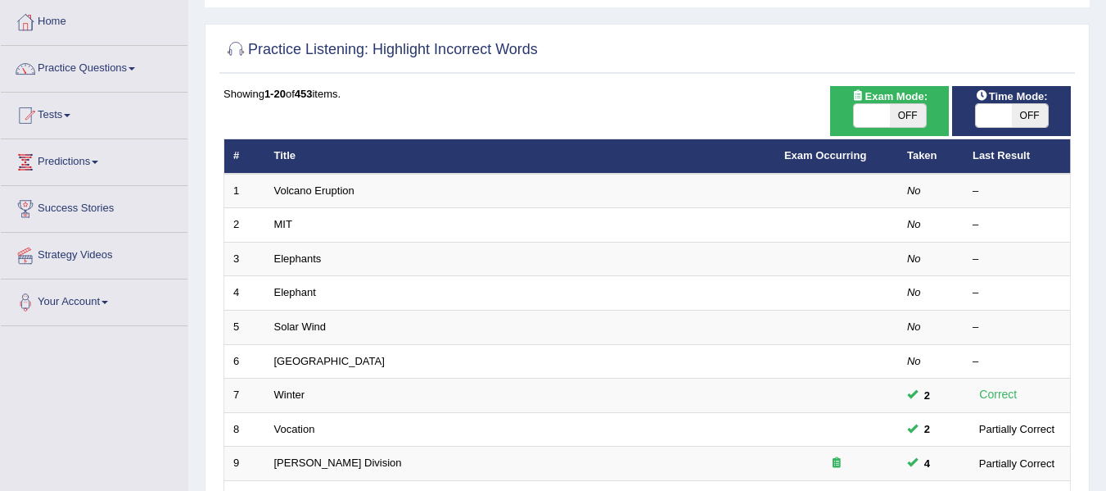
click at [324, 193] on link "Volcano Eruption" at bounding box center [314, 190] width 80 height 12
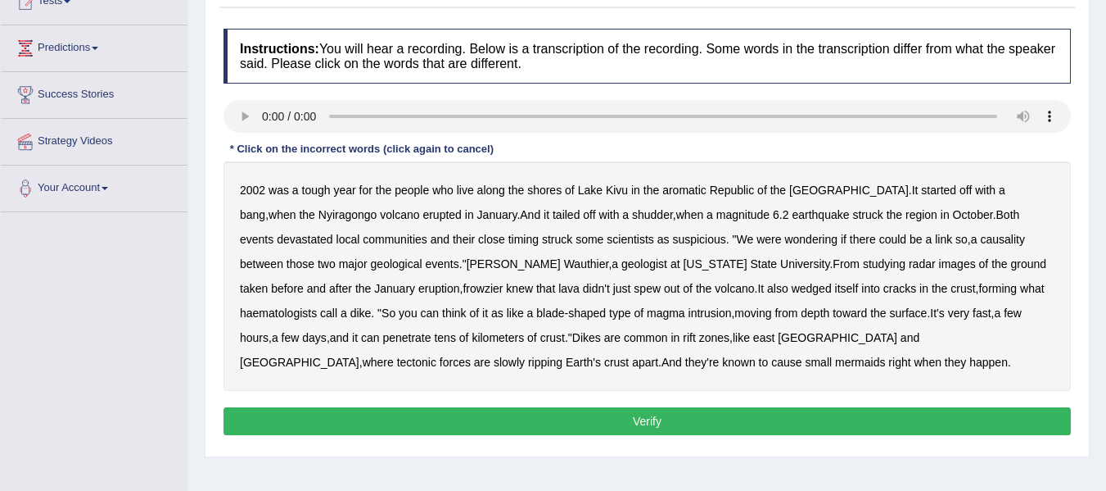
scroll to position [246, 0]
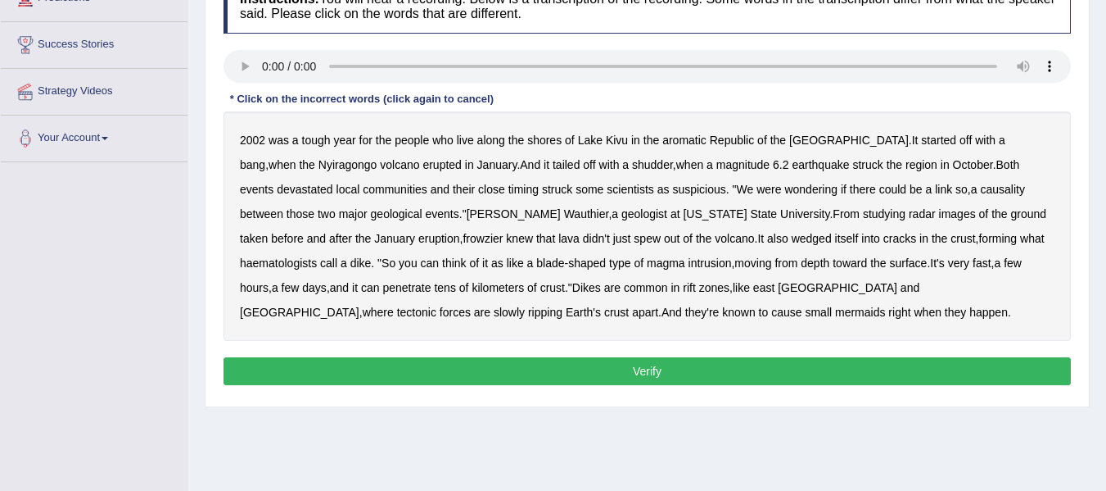
click at [281, 143] on b "was" at bounding box center [279, 139] width 20 height 13
click at [680, 142] on b "aromatic" at bounding box center [685, 139] width 44 height 13
click at [463, 241] on b "frowzier" at bounding box center [483, 238] width 40 height 13
click at [317, 256] on b "haematologists" at bounding box center [278, 262] width 77 height 13
click at [835, 318] on b "mermaids" at bounding box center [860, 311] width 50 height 13
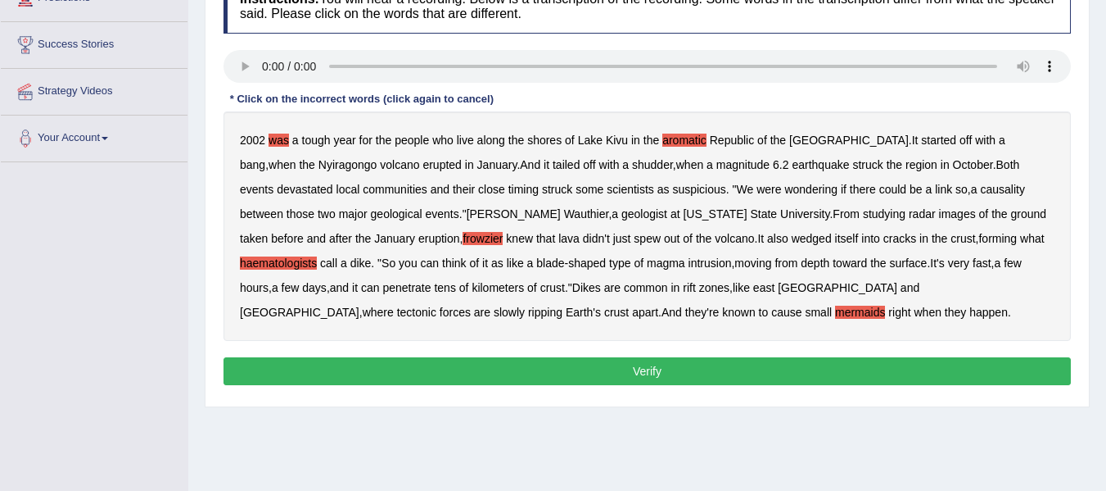
click at [477, 369] on button "Verify" at bounding box center [648, 371] width 848 height 28
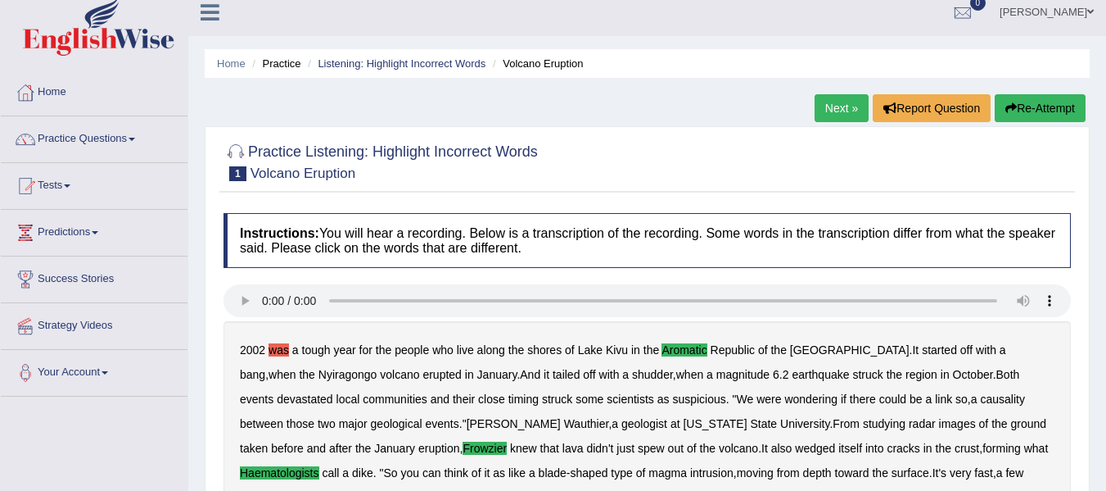
scroll to position [0, 0]
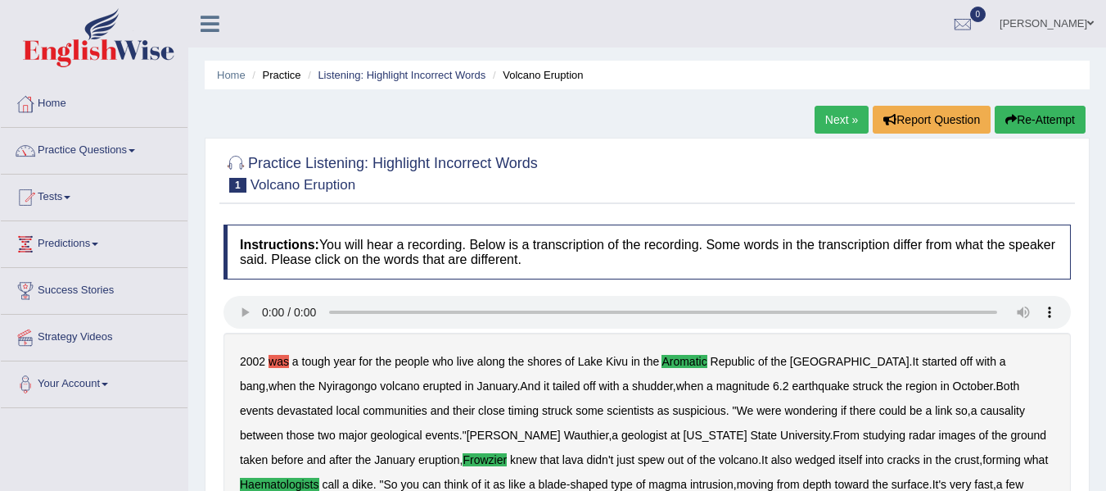
click at [833, 115] on link "Next »" at bounding box center [842, 120] width 54 height 28
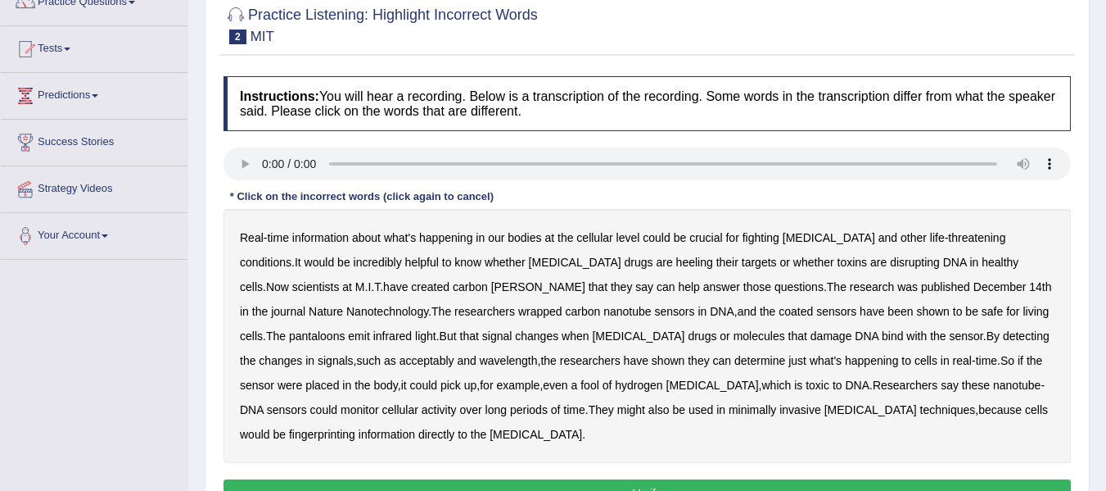
scroll to position [164, 0]
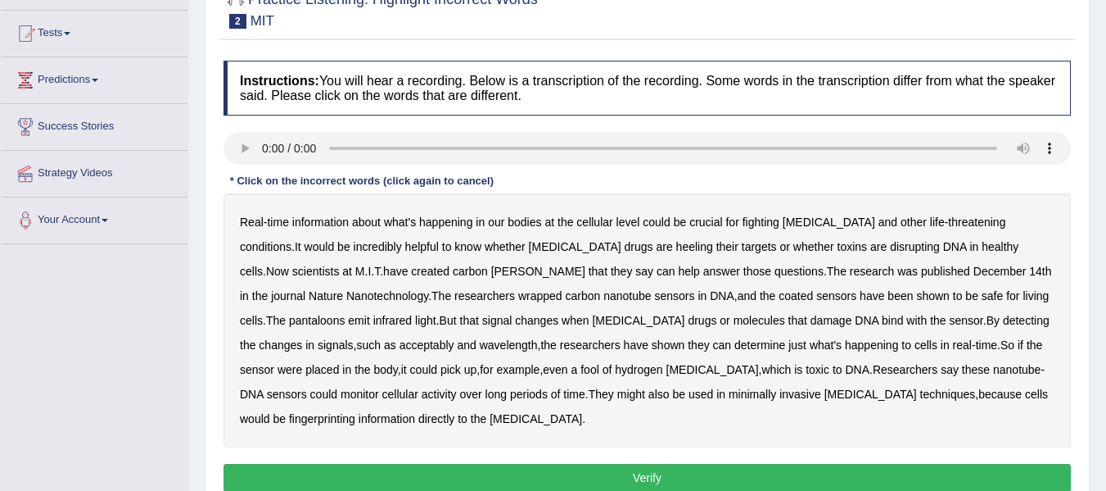
click at [491, 274] on b "[PERSON_NAME]" at bounding box center [538, 271] width 94 height 13
click at [581, 370] on b "fool" at bounding box center [590, 369] width 19 height 13
click at [993, 373] on b "nanotube" at bounding box center [1016, 369] width 47 height 13
click at [581, 371] on b "fool" at bounding box center [590, 369] width 19 height 13
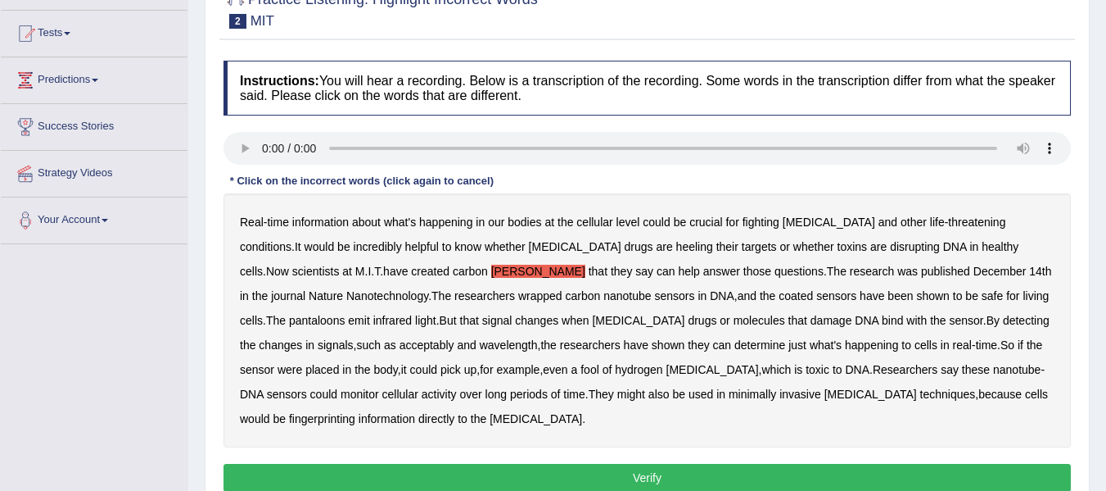
click at [676, 250] on b "heeling" at bounding box center [694, 246] width 37 height 13
click at [355, 412] on b "fingerprinting" at bounding box center [322, 418] width 66 height 13
click at [702, 464] on button "Verify" at bounding box center [648, 478] width 848 height 28
